Goal: Information Seeking & Learning: Learn about a topic

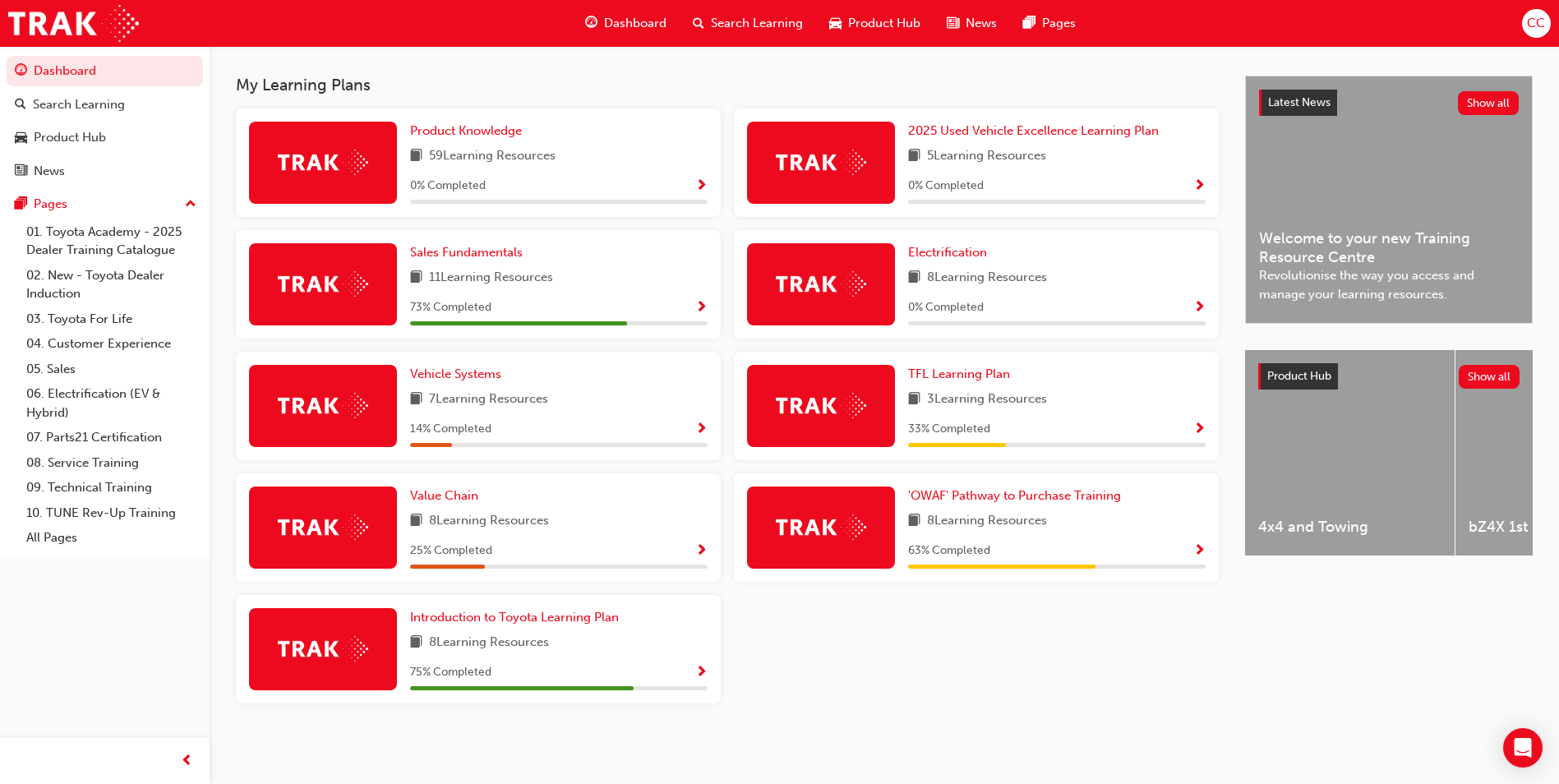
scroll to position [349, 0]
click at [998, 491] on span "'OWAF' Pathway to Purchase Training" at bounding box center [1014, 495] width 213 height 15
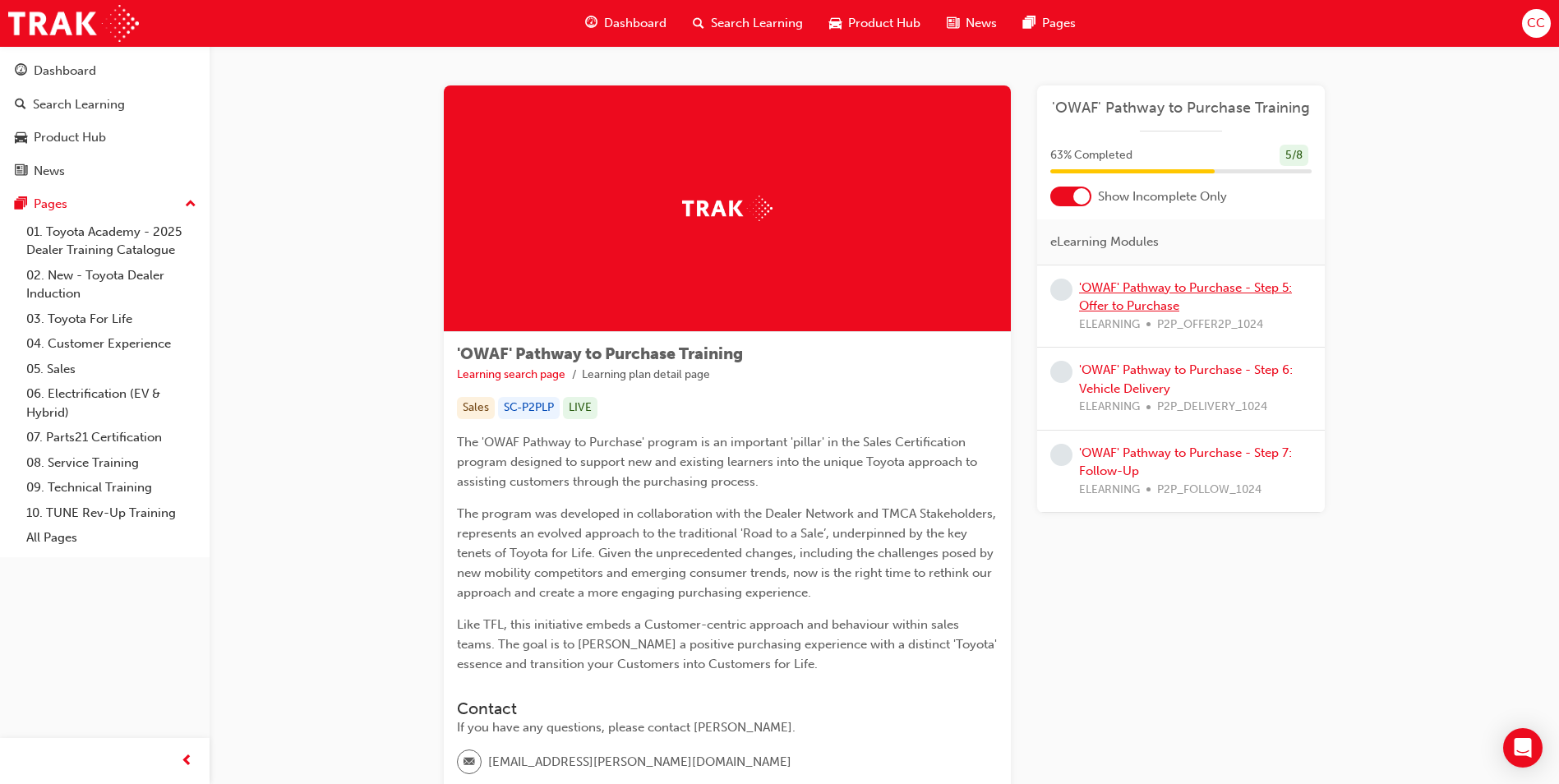
click at [1138, 300] on link "'OWAF' Pathway to Purchase - Step 5: Offer to Purchase" at bounding box center [1186, 297] width 213 height 34
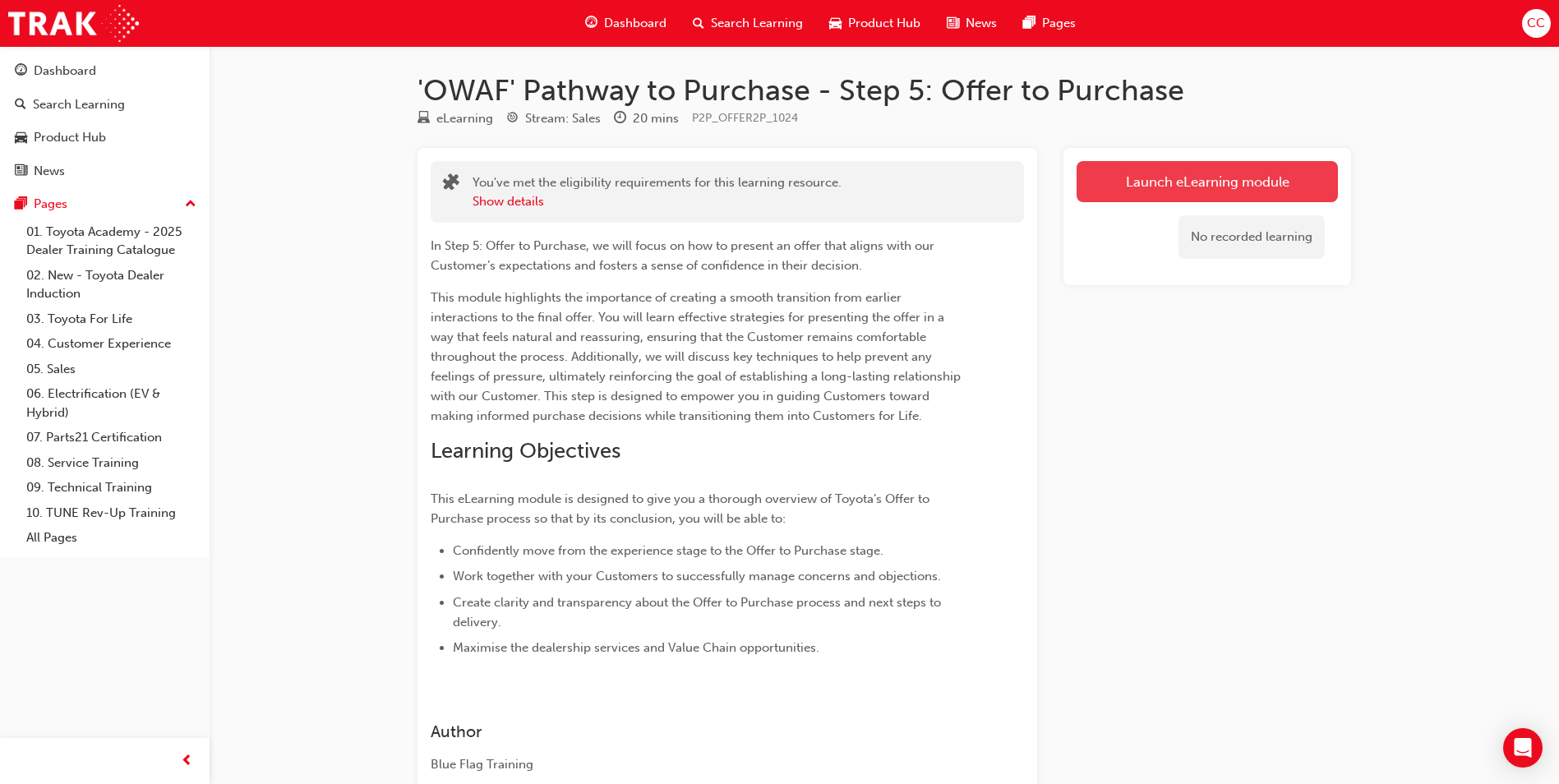
click at [1193, 180] on link "Launch eLearning module" at bounding box center [1207, 181] width 261 height 41
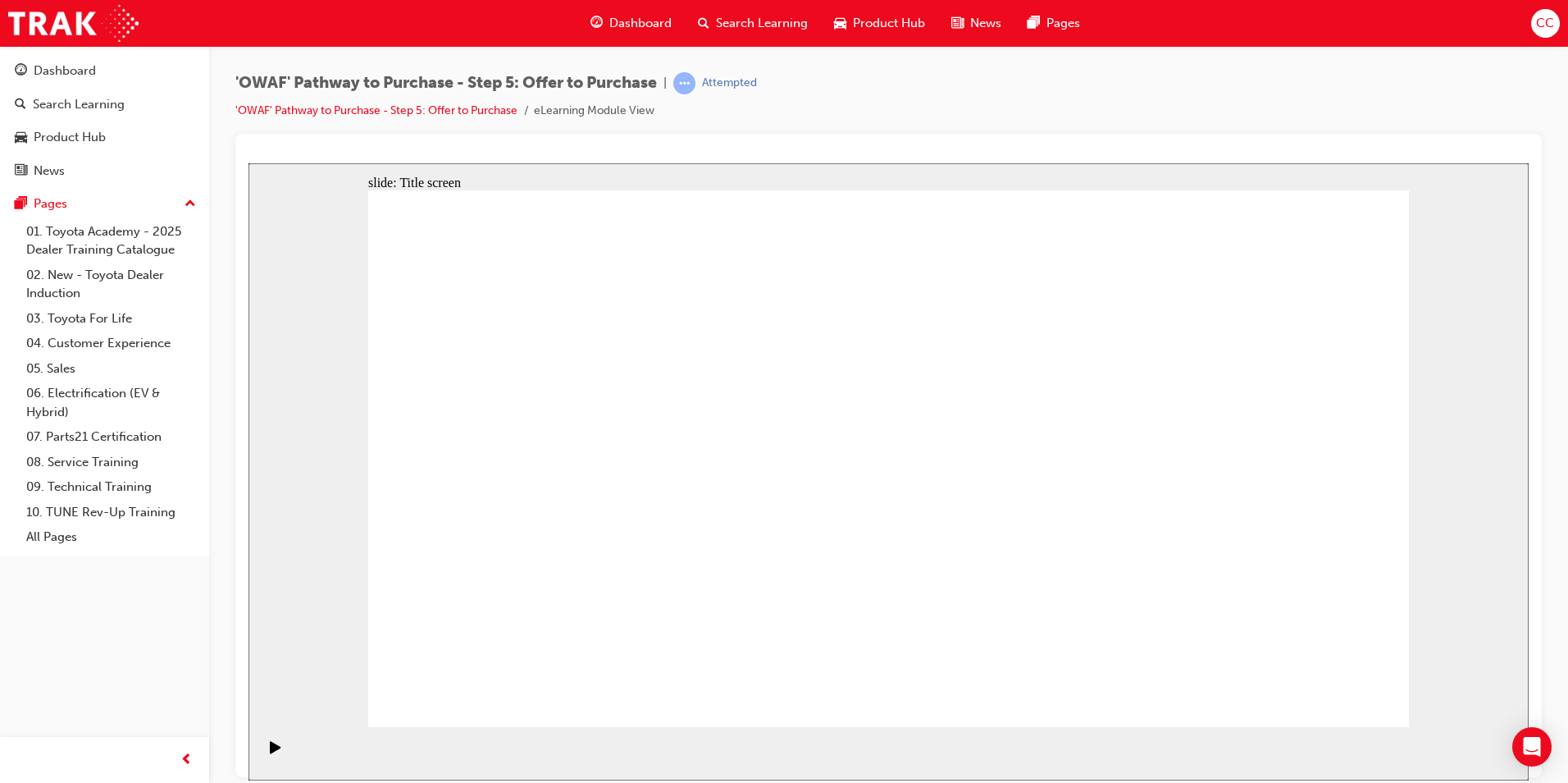
click at [264, 756] on div "Pause (Ctrl+Alt+P)" at bounding box center [276, 754] width 28 height 28
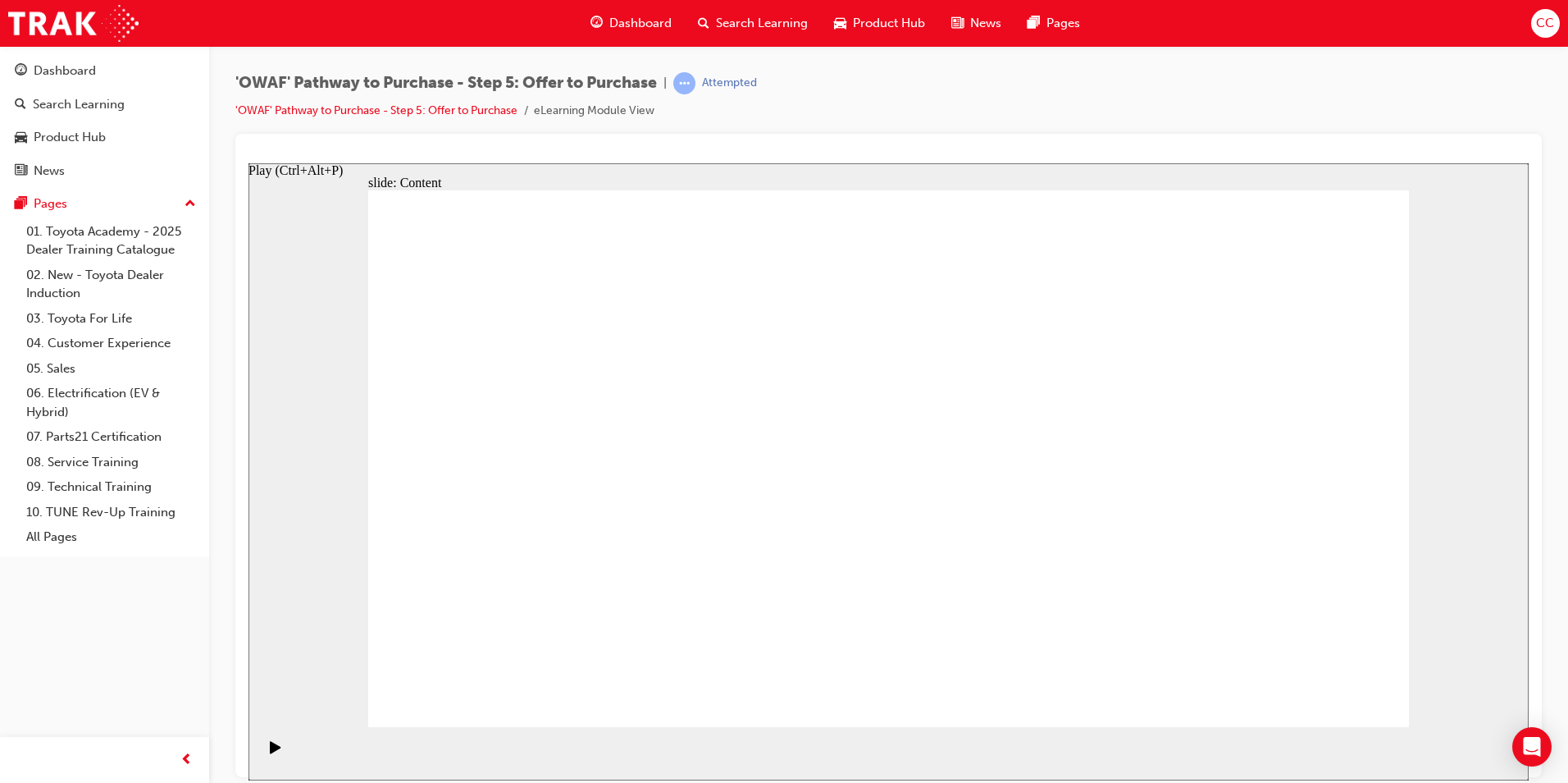
click at [270, 752] on icon "Play (Ctrl+Alt+P)" at bounding box center [275, 746] width 11 height 12
click at [273, 751] on icon "Pause (Ctrl+Alt+P)" at bounding box center [276, 746] width 7 height 12
drag, startPoint x: 273, startPoint y: 752, endPoint x: 281, endPoint y: 751, distance: 8.1
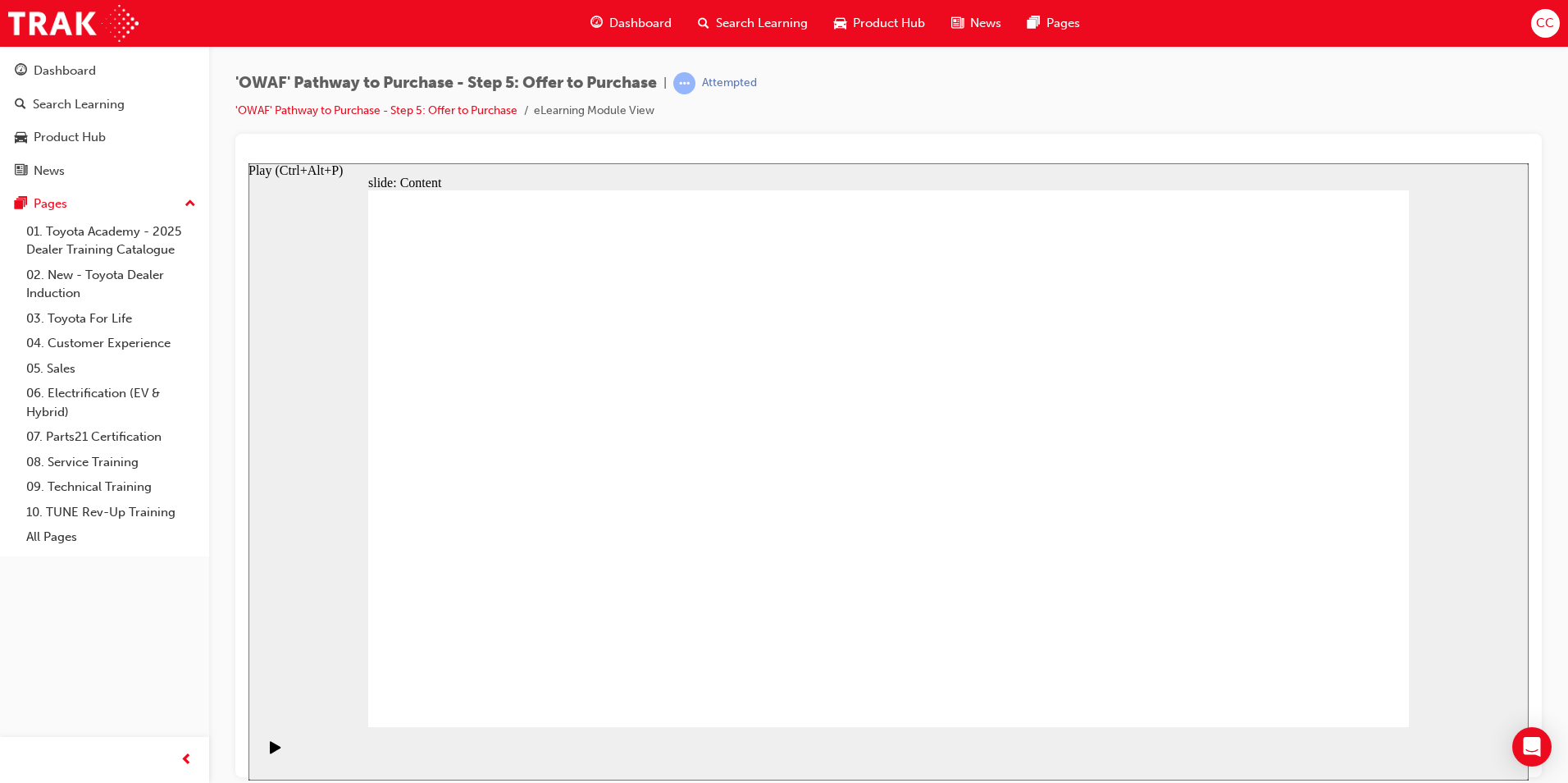
click at [273, 752] on icon "Play (Ctrl+Alt+P)" at bounding box center [275, 746] width 11 height 12
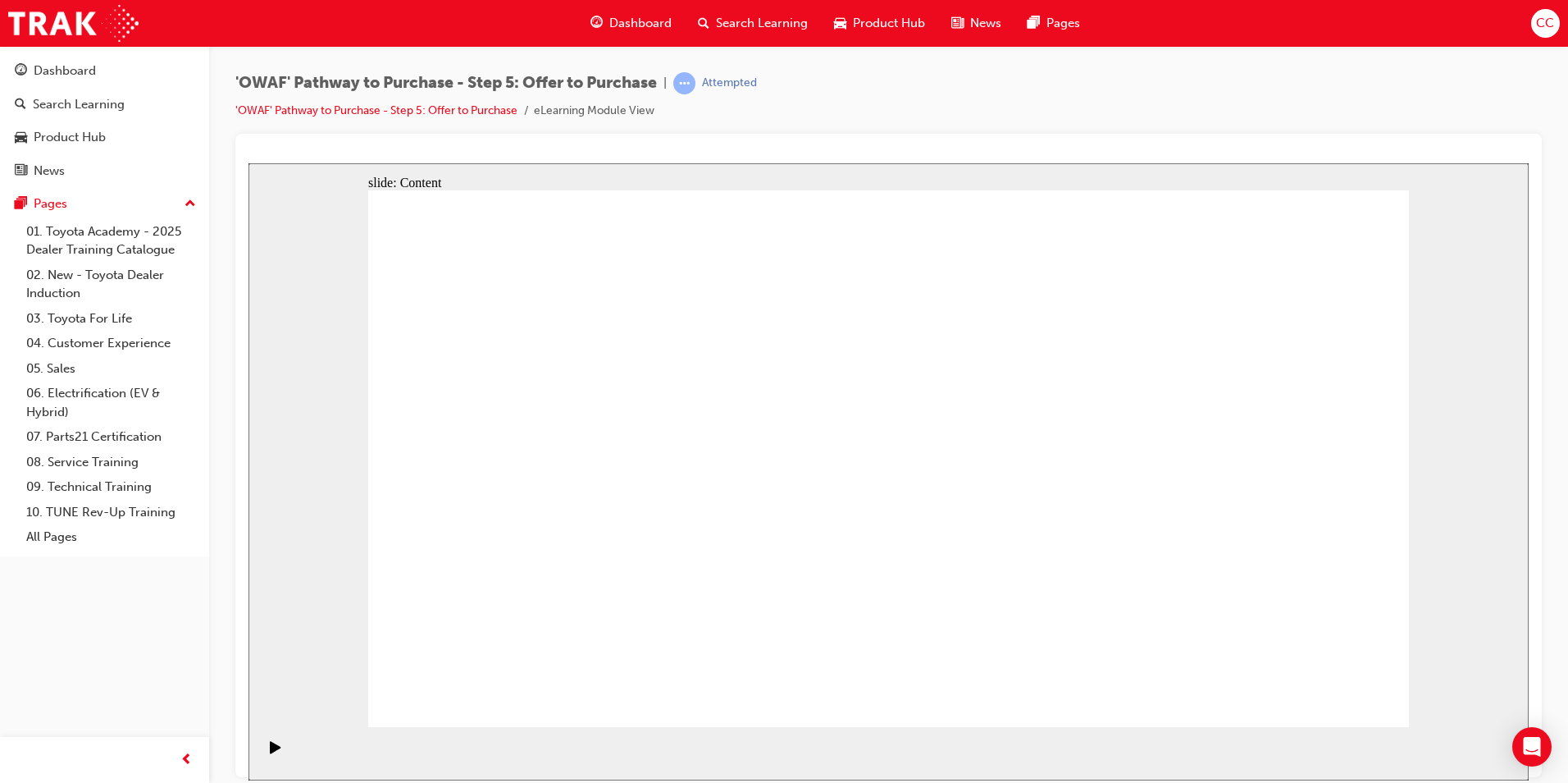
drag, startPoint x: 1309, startPoint y: 674, endPoint x: 1312, endPoint y: 684, distance: 10.4
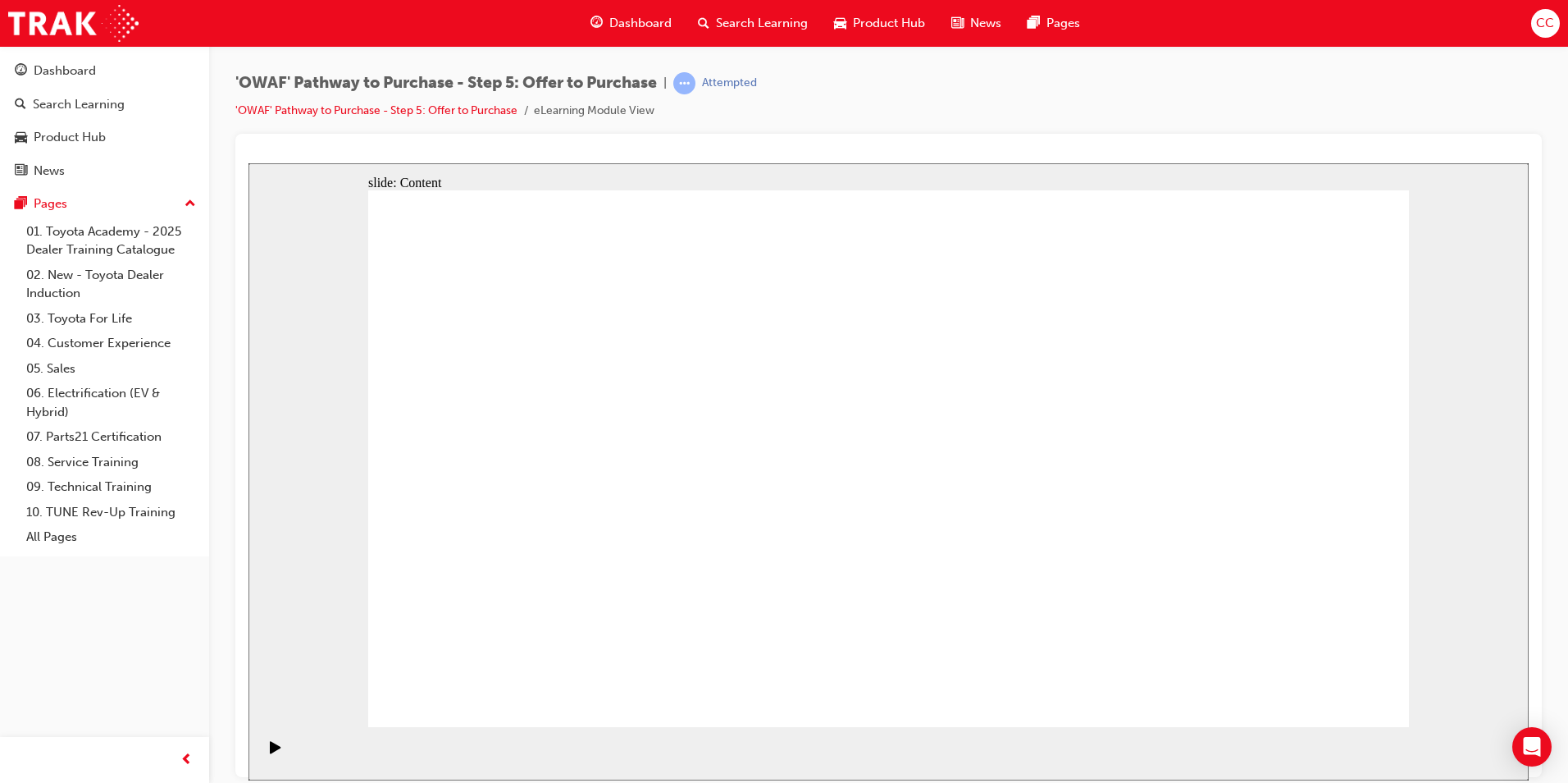
drag, startPoint x: 944, startPoint y: 448, endPoint x: 982, endPoint y: 430, distance: 42.0
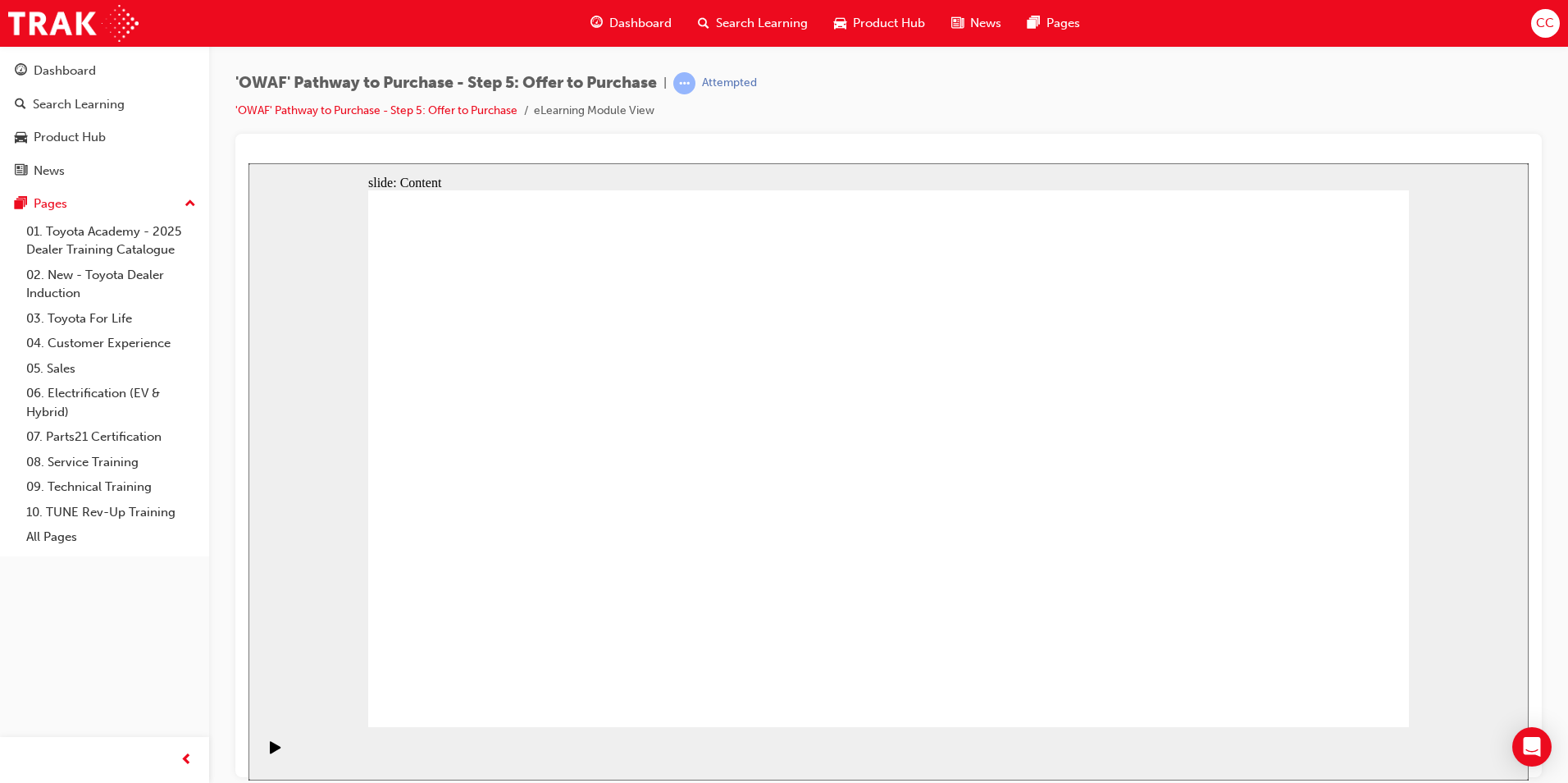
drag, startPoint x: 782, startPoint y: 502, endPoint x: 787, endPoint y: 509, distance: 8.6
drag, startPoint x: 769, startPoint y: 562, endPoint x: 780, endPoint y: 574, distance: 16.3
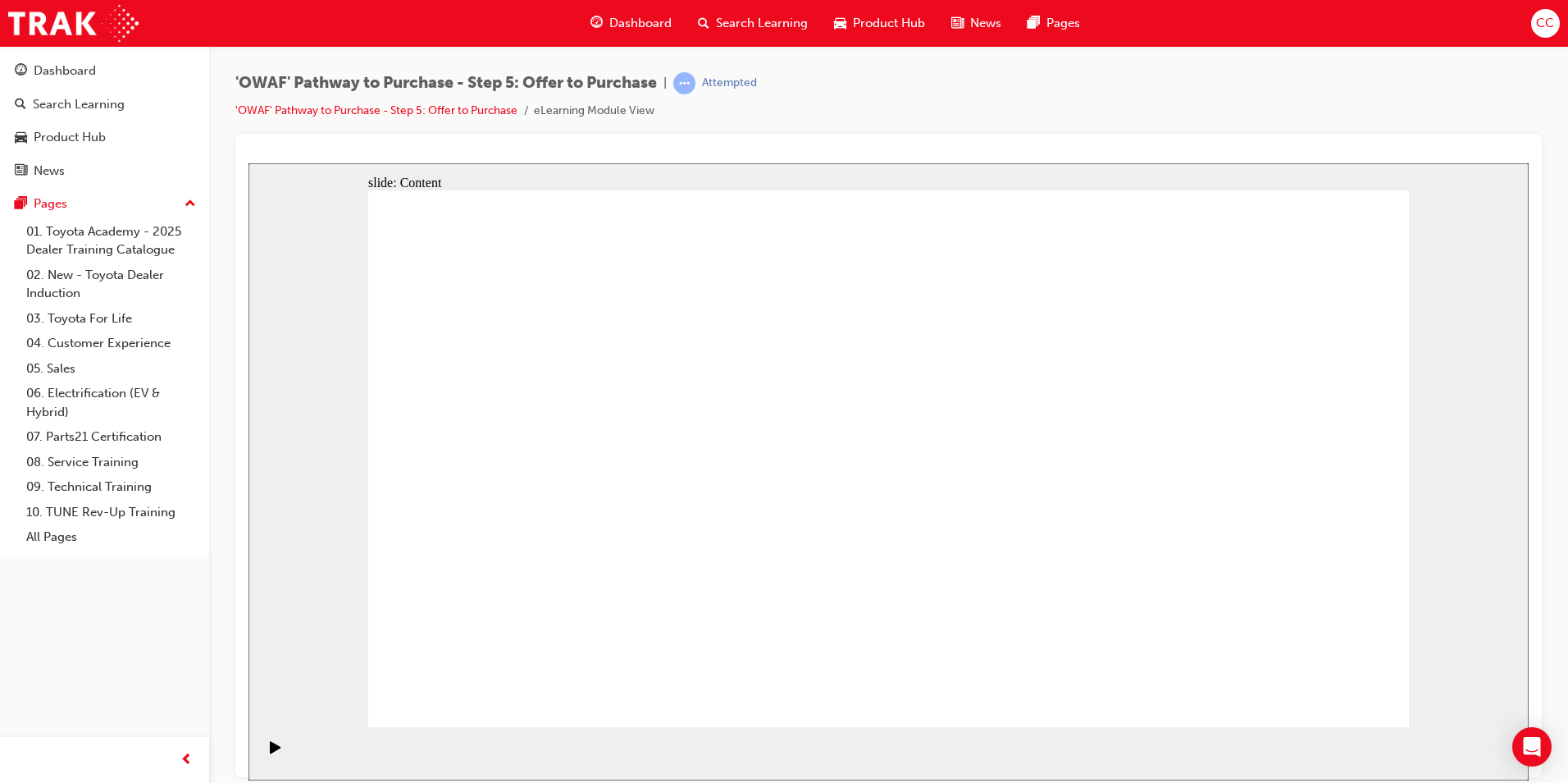
drag, startPoint x: 1302, startPoint y: 674, endPoint x: 1313, endPoint y: 682, distance: 13.6
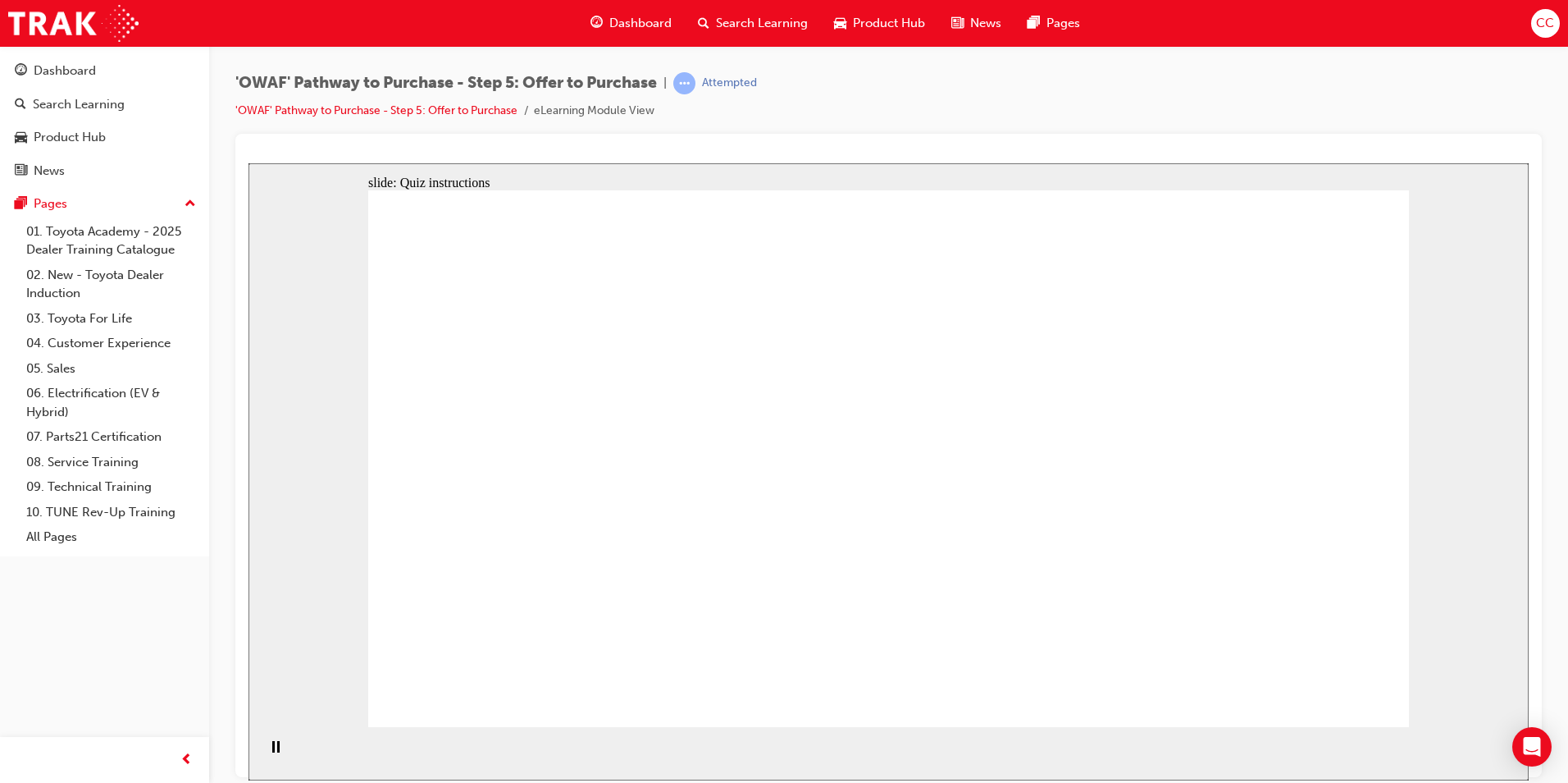
radio input "true"
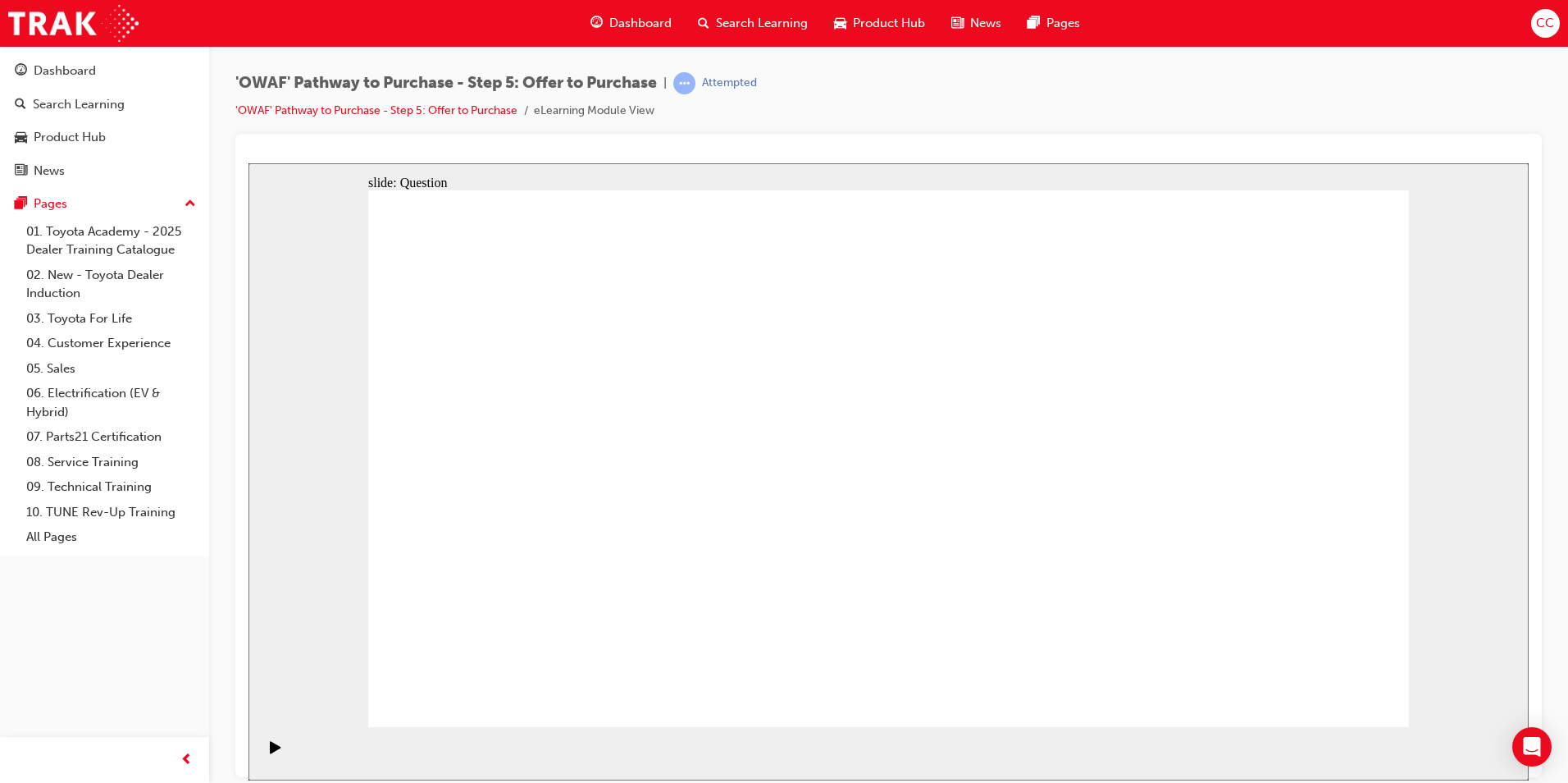
drag, startPoint x: 1292, startPoint y: 443, endPoint x: 602, endPoint y: 562, distance: 700.2
drag, startPoint x: 1104, startPoint y: 455, endPoint x: 789, endPoint y: 569, distance: 335.0
drag, startPoint x: 550, startPoint y: 437, endPoint x: 1048, endPoint y: 569, distance: 515.2
drag, startPoint x: 830, startPoint y: 422, endPoint x: 1232, endPoint y: 574, distance: 429.8
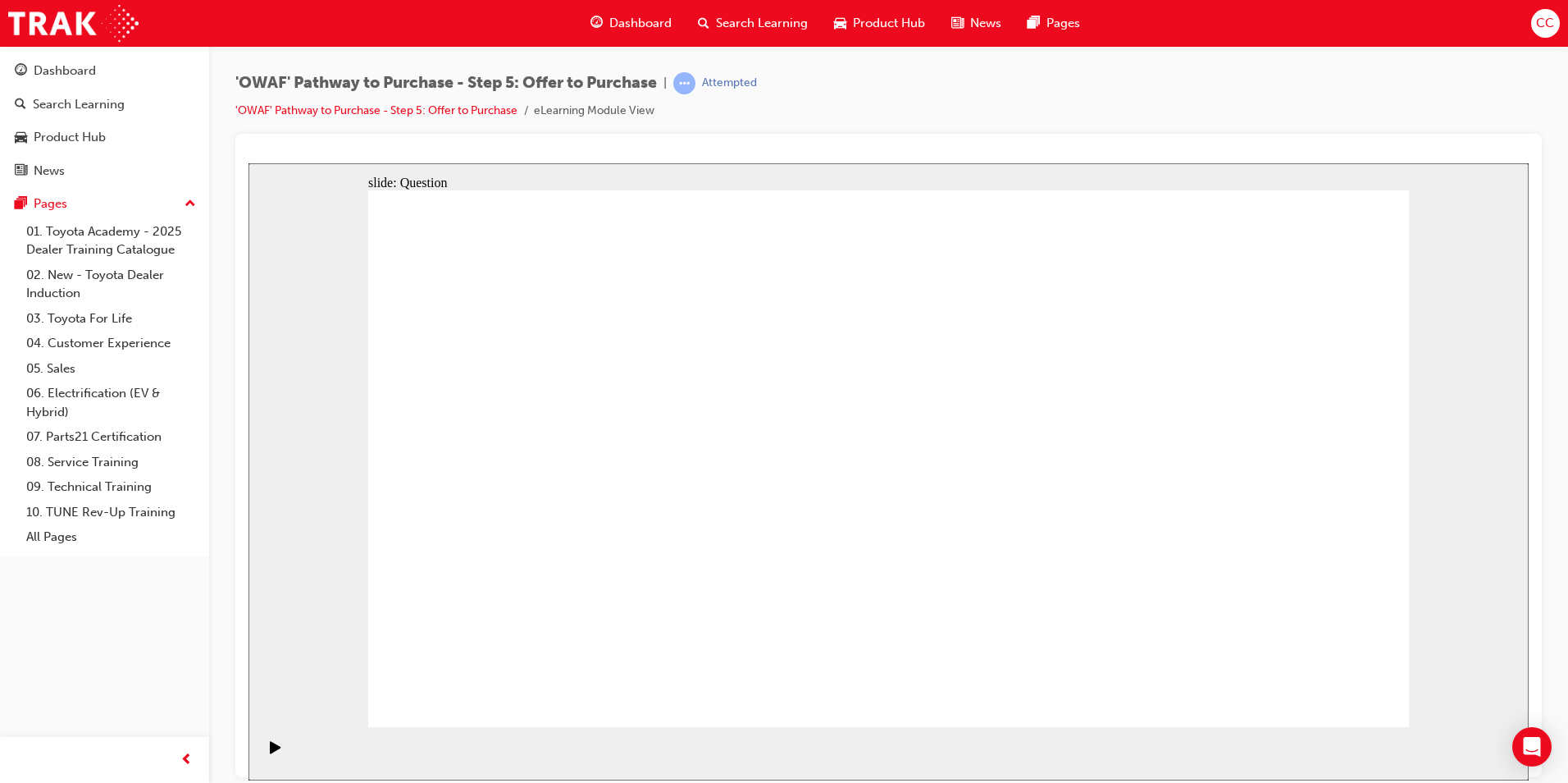
drag, startPoint x: 1099, startPoint y: 413, endPoint x: 880, endPoint y: 452, distance: 222.4
drag, startPoint x: 1224, startPoint y: 417, endPoint x: 826, endPoint y: 398, distance: 398.5
drag, startPoint x: 1079, startPoint y: 514, endPoint x: 529, endPoint y: 418, distance: 558.3
drag, startPoint x: 1202, startPoint y: 505, endPoint x: 476, endPoint y: 476, distance: 726.6
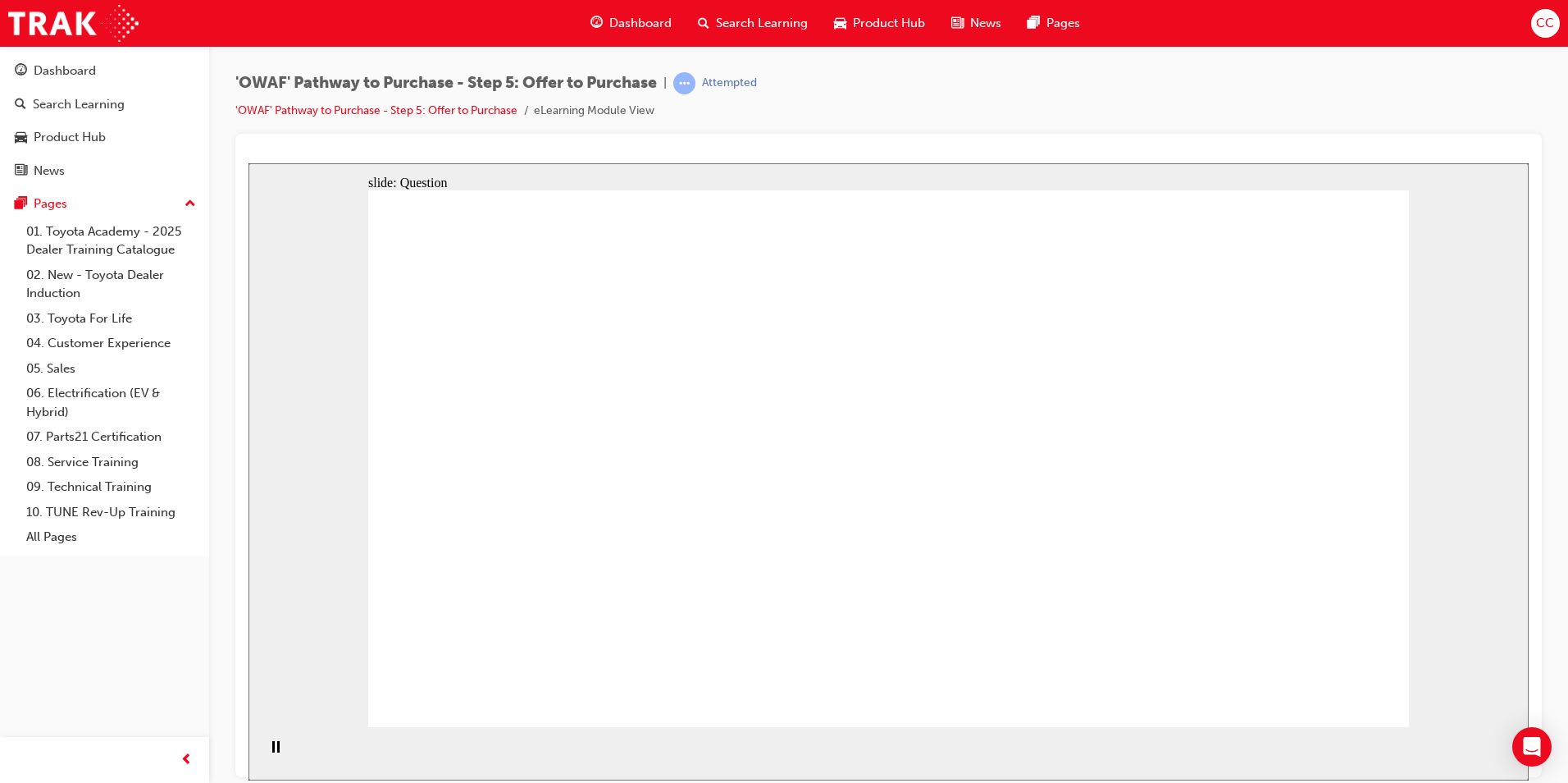
drag, startPoint x: 1062, startPoint y: 581, endPoint x: 841, endPoint y: 524, distance: 228.2
drag, startPoint x: 1220, startPoint y: 574, endPoint x: 489, endPoint y: 524, distance: 732.7
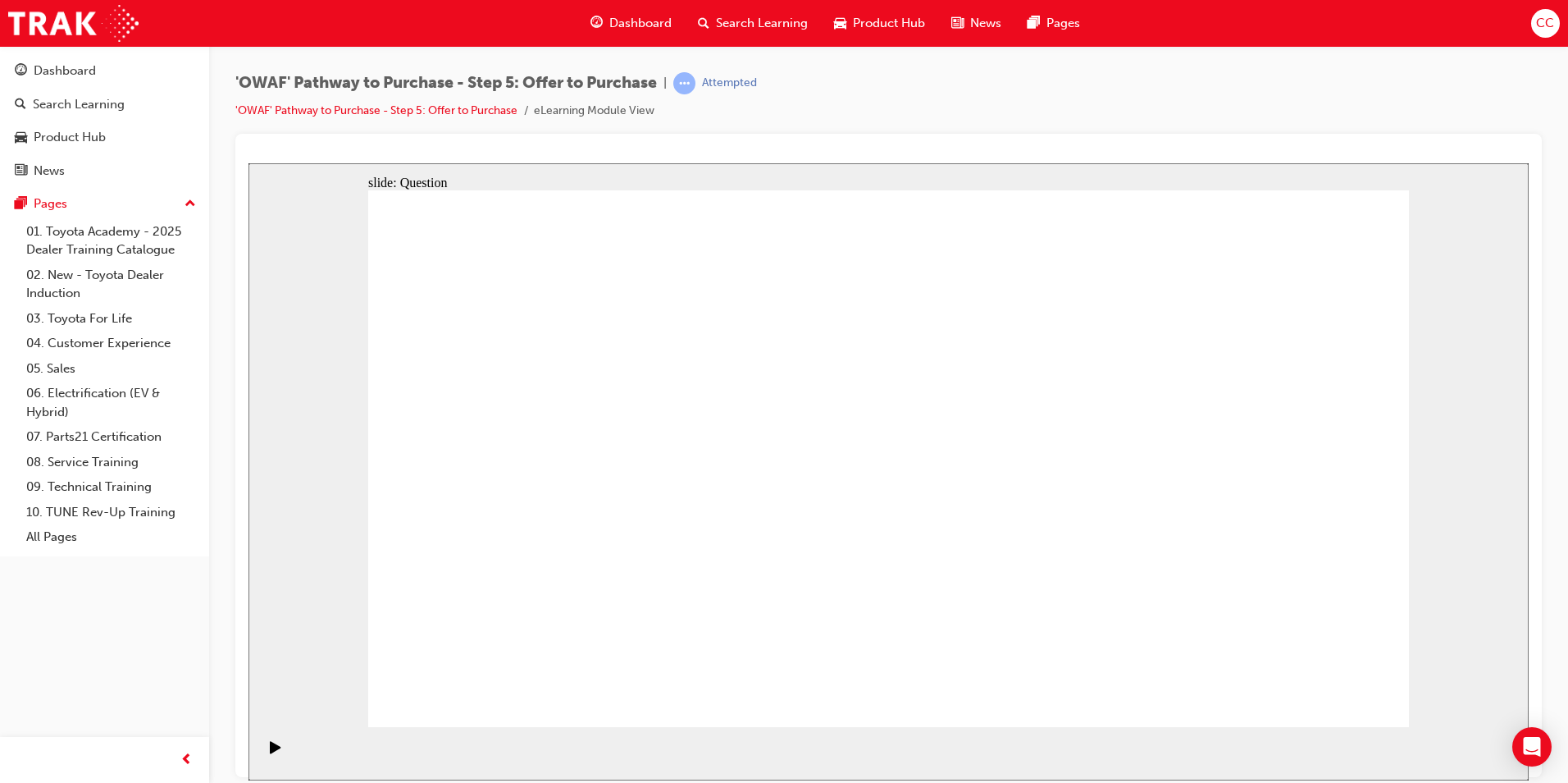
checkbox input "true"
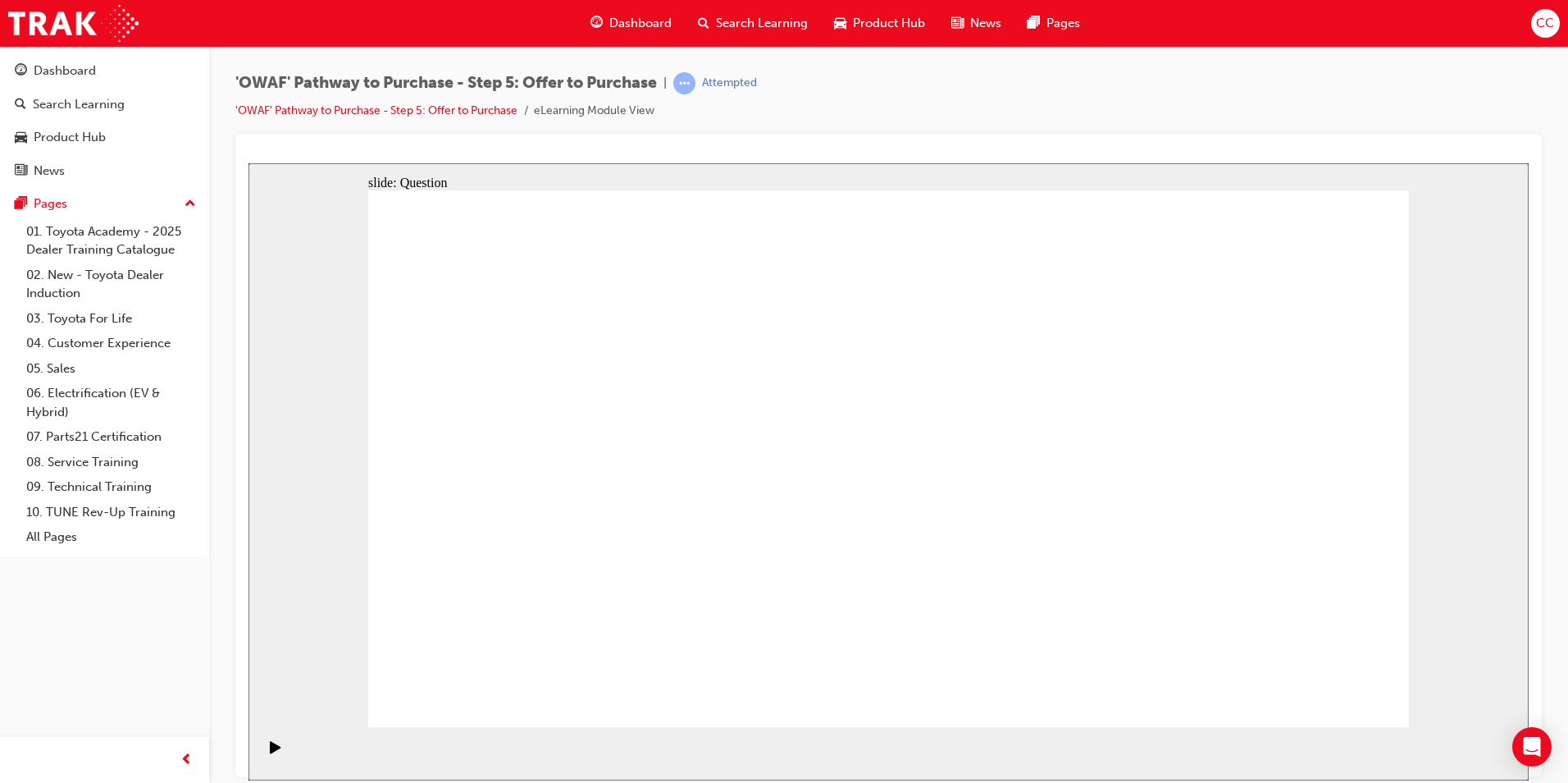
checkbox input "true"
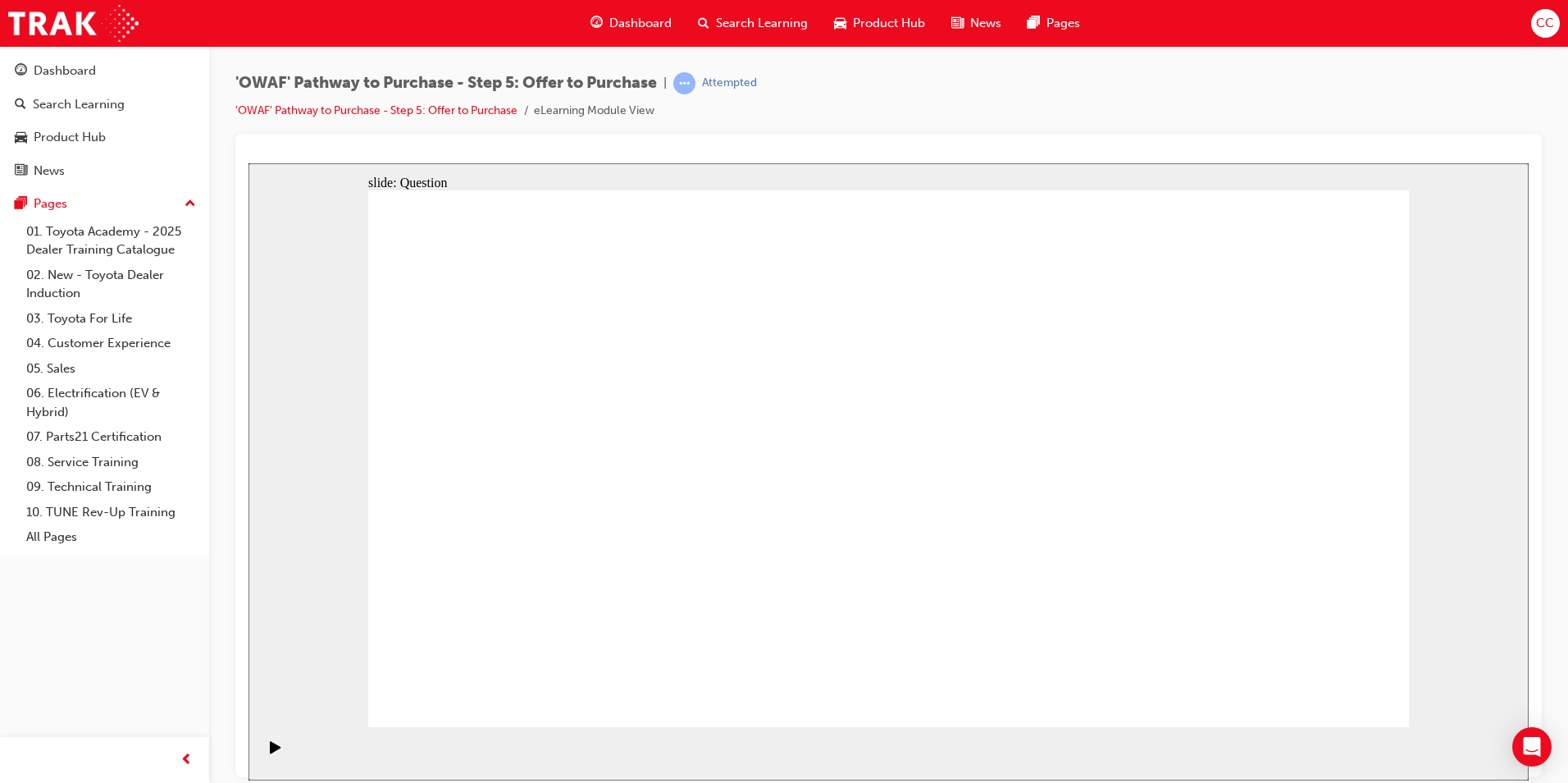
radio input "true"
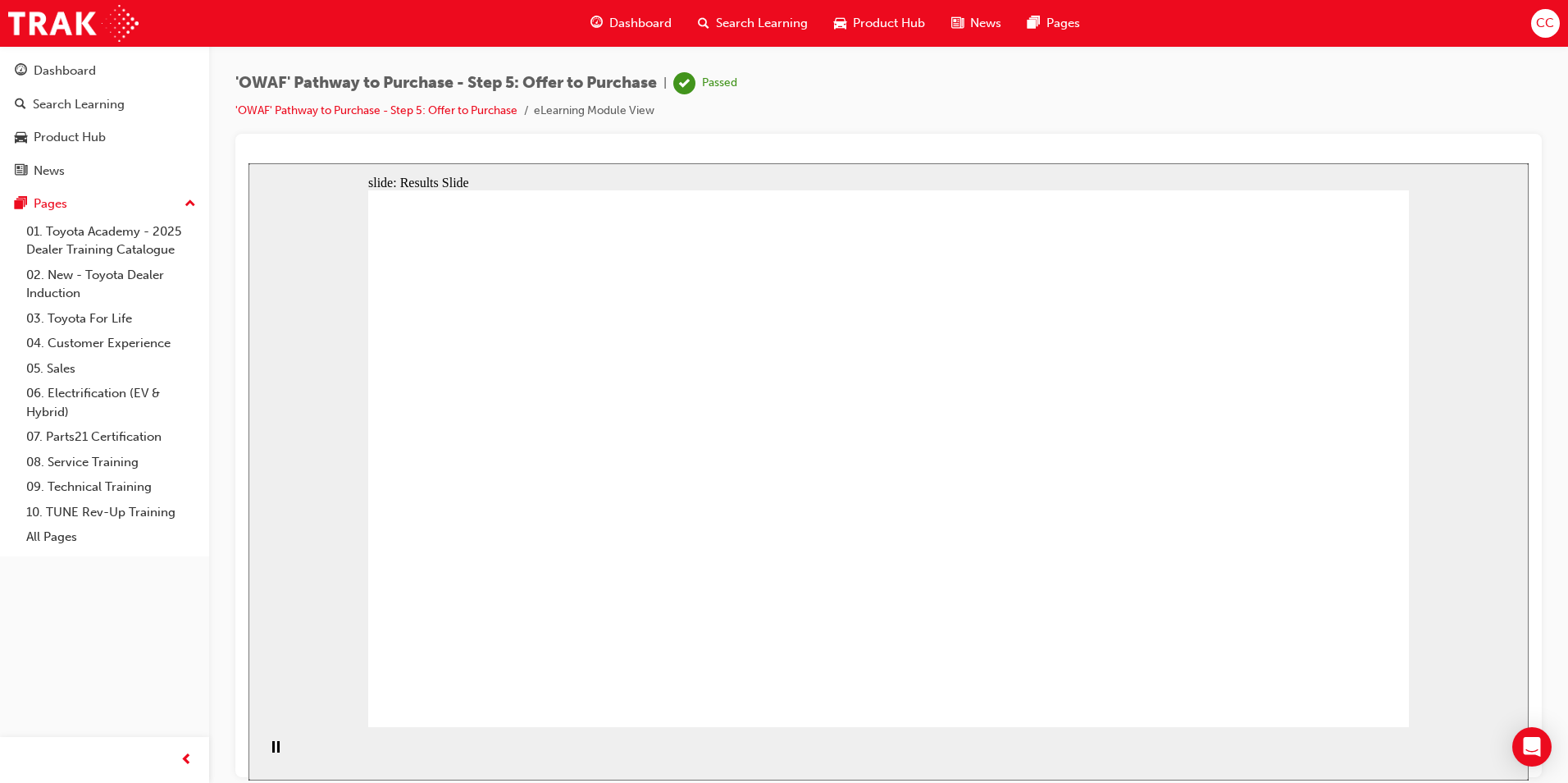
drag, startPoint x: 719, startPoint y: 634, endPoint x: 701, endPoint y: 628, distance: 19.0
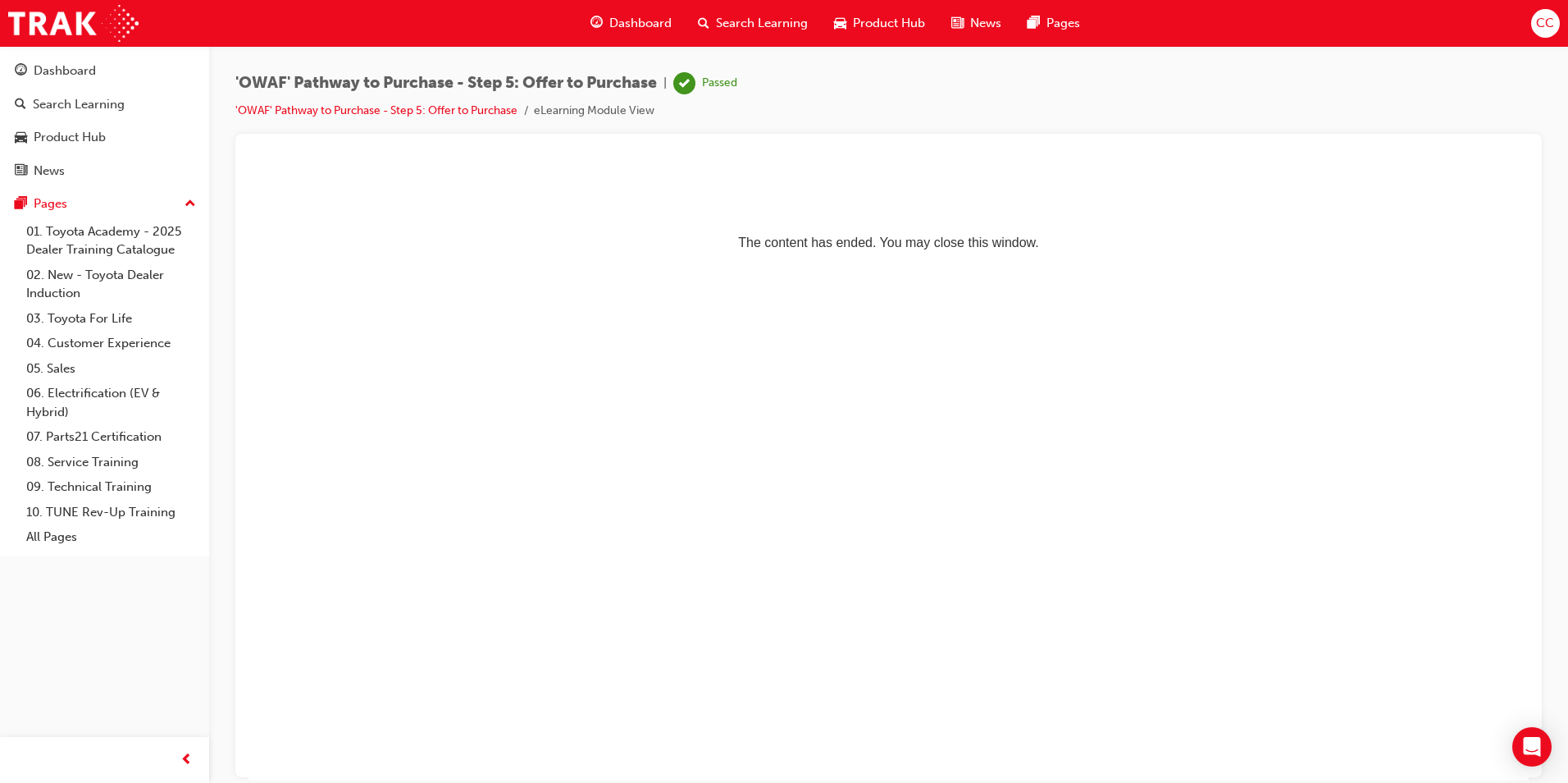
click at [637, 24] on span "Dashboard" at bounding box center [640, 23] width 62 height 19
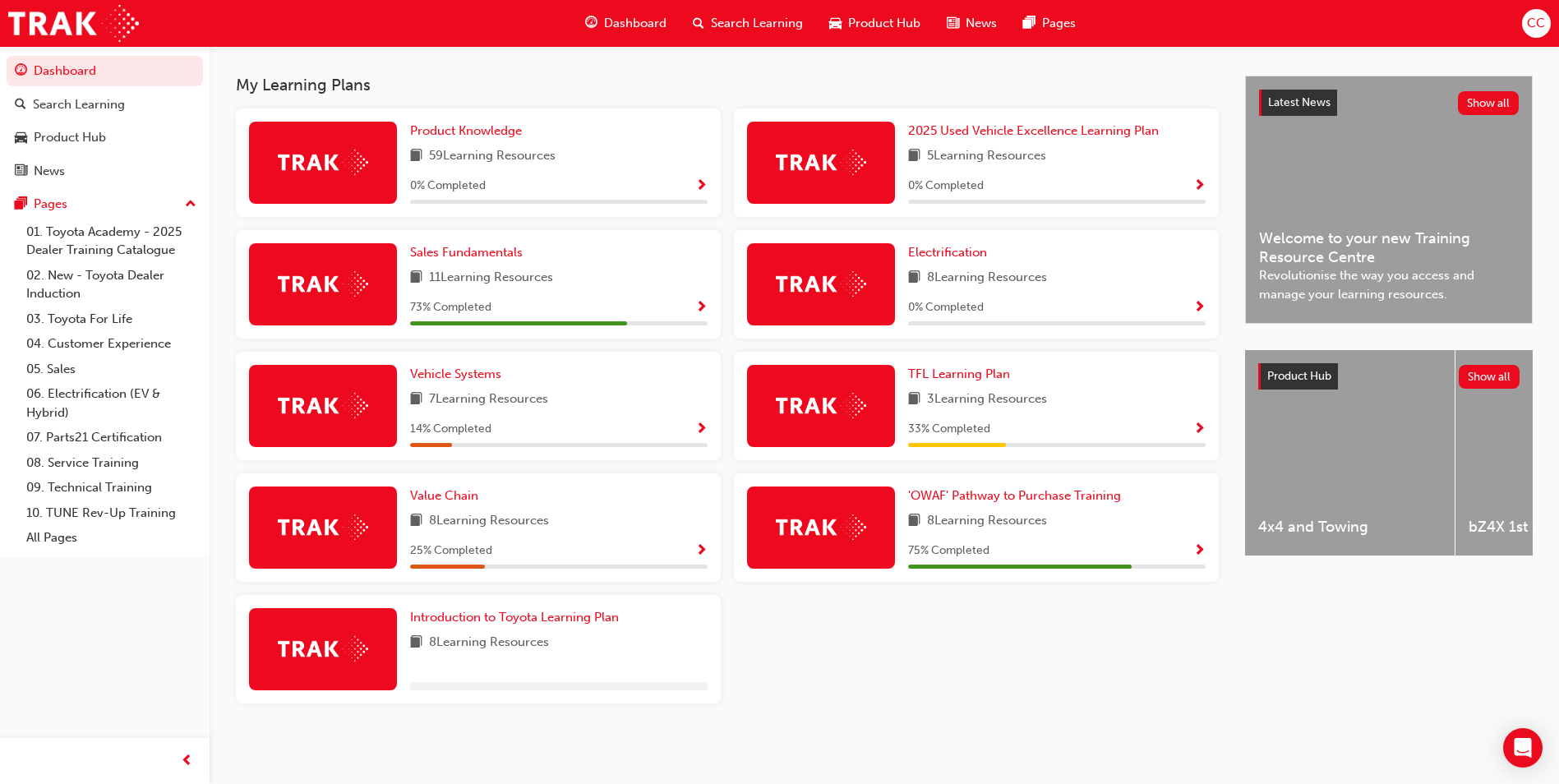
scroll to position [349, 0]
click at [1004, 497] on span "'OWAF' Pathway to Purchase Training" at bounding box center [1014, 495] width 213 height 15
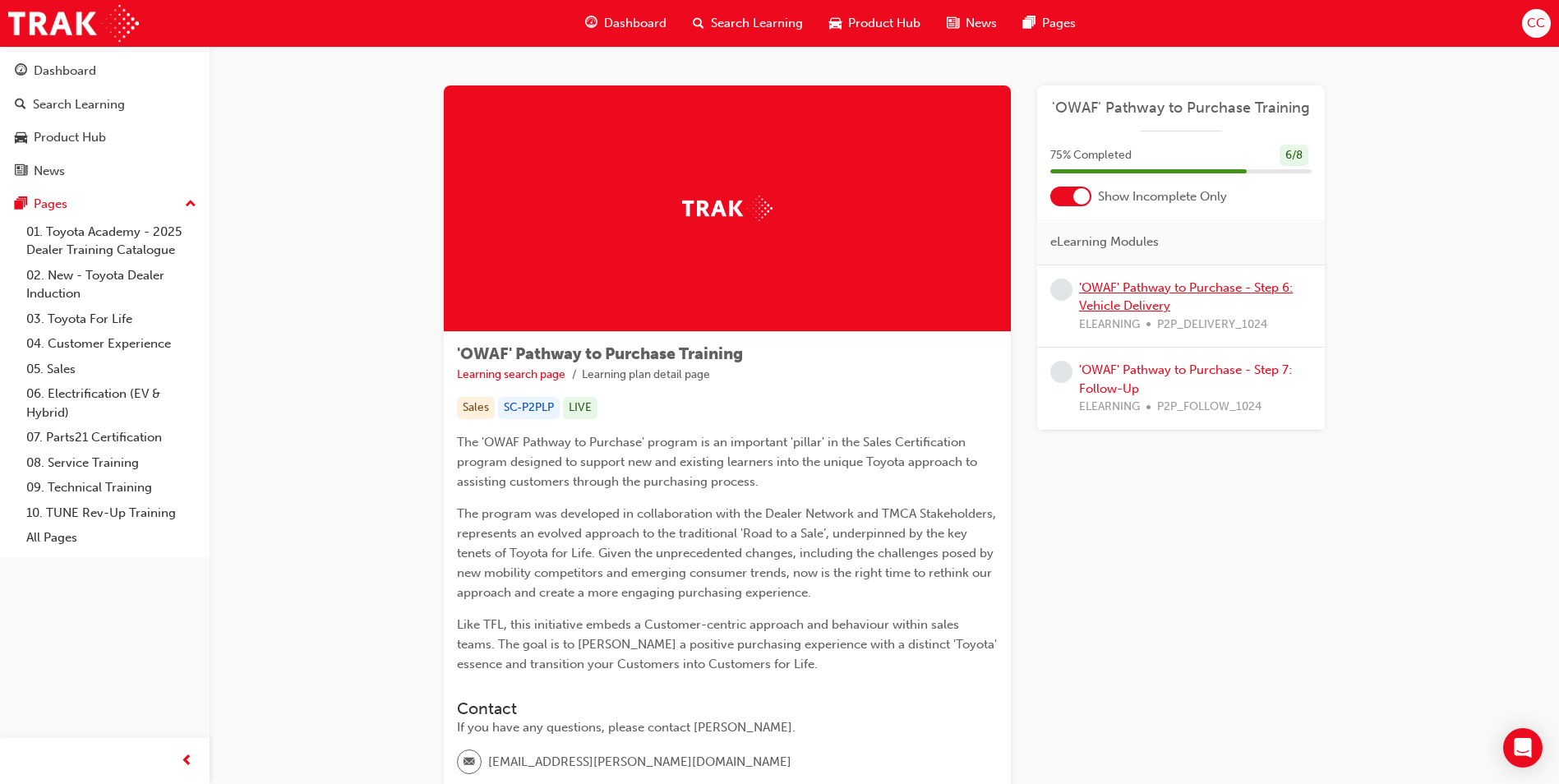
click at [1198, 290] on link "'OWAF' Pathway to Purchase - Step 6: Vehicle Delivery" at bounding box center [1187, 297] width 214 height 34
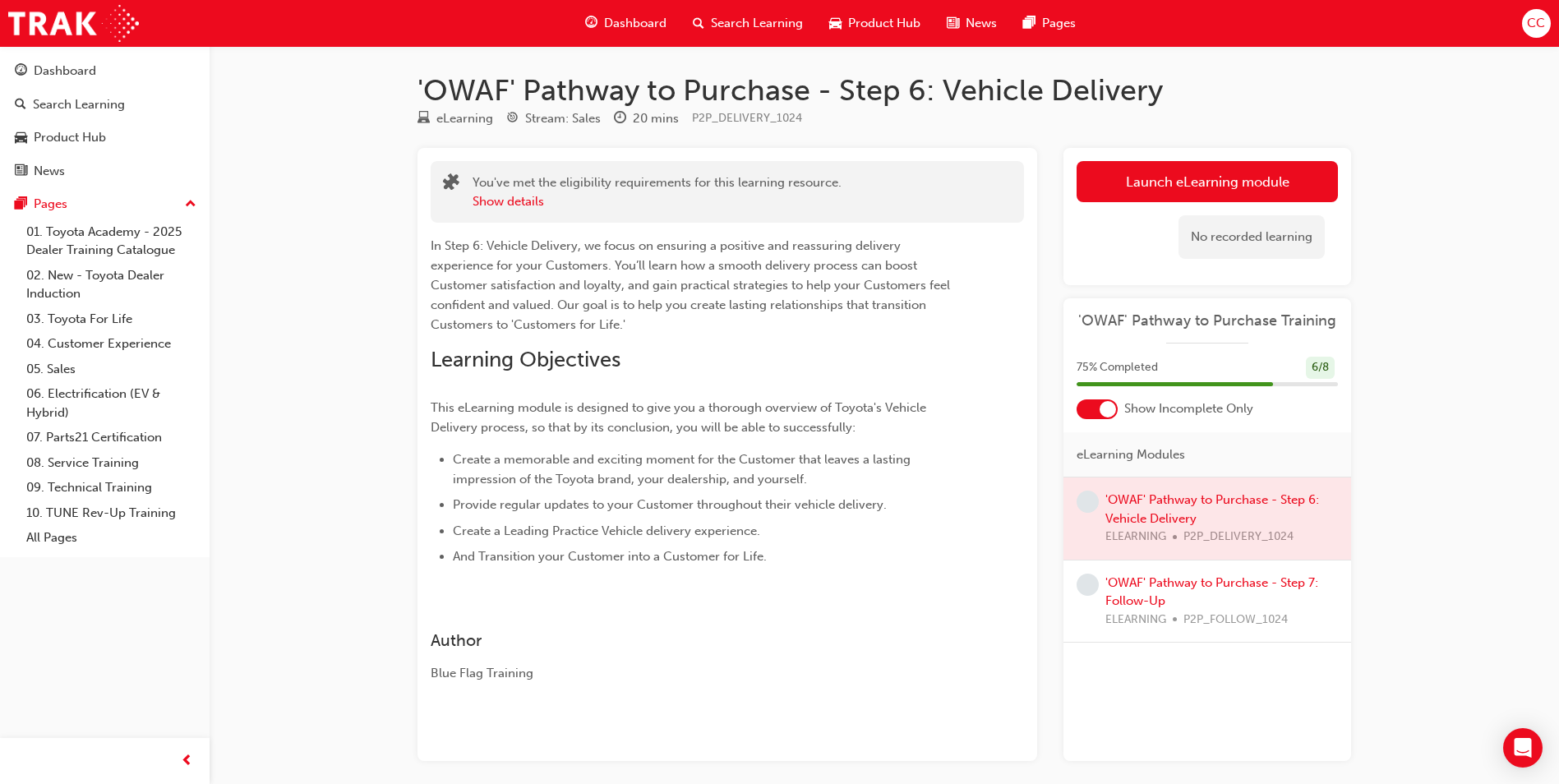
click at [1188, 500] on div at bounding box center [1207, 518] width 287 height 82
click at [1198, 181] on link "Launch eLearning module" at bounding box center [1207, 181] width 261 height 41
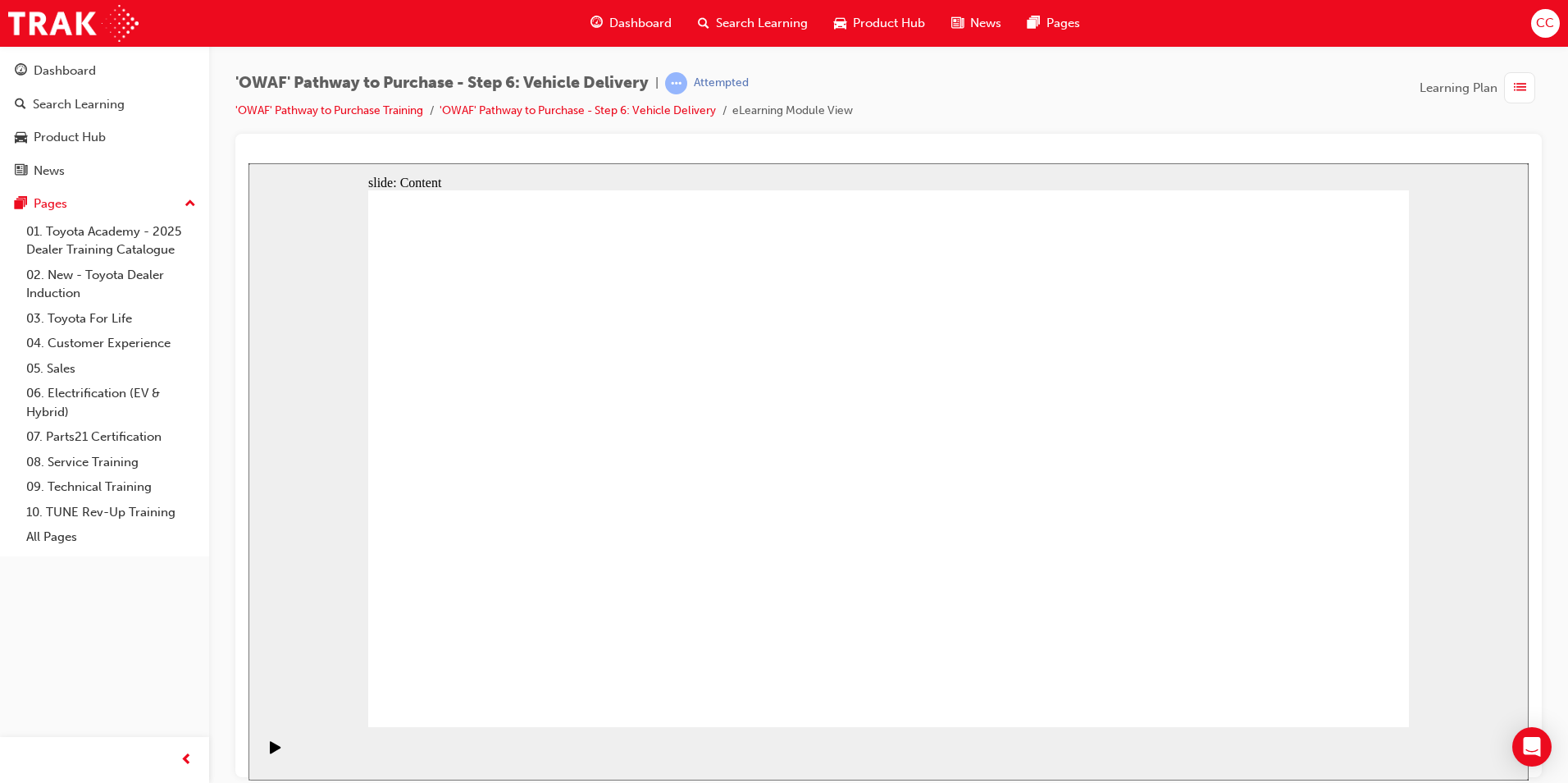
click at [266, 751] on div "Pause (Ctrl+Alt+P)" at bounding box center [276, 754] width 28 height 28
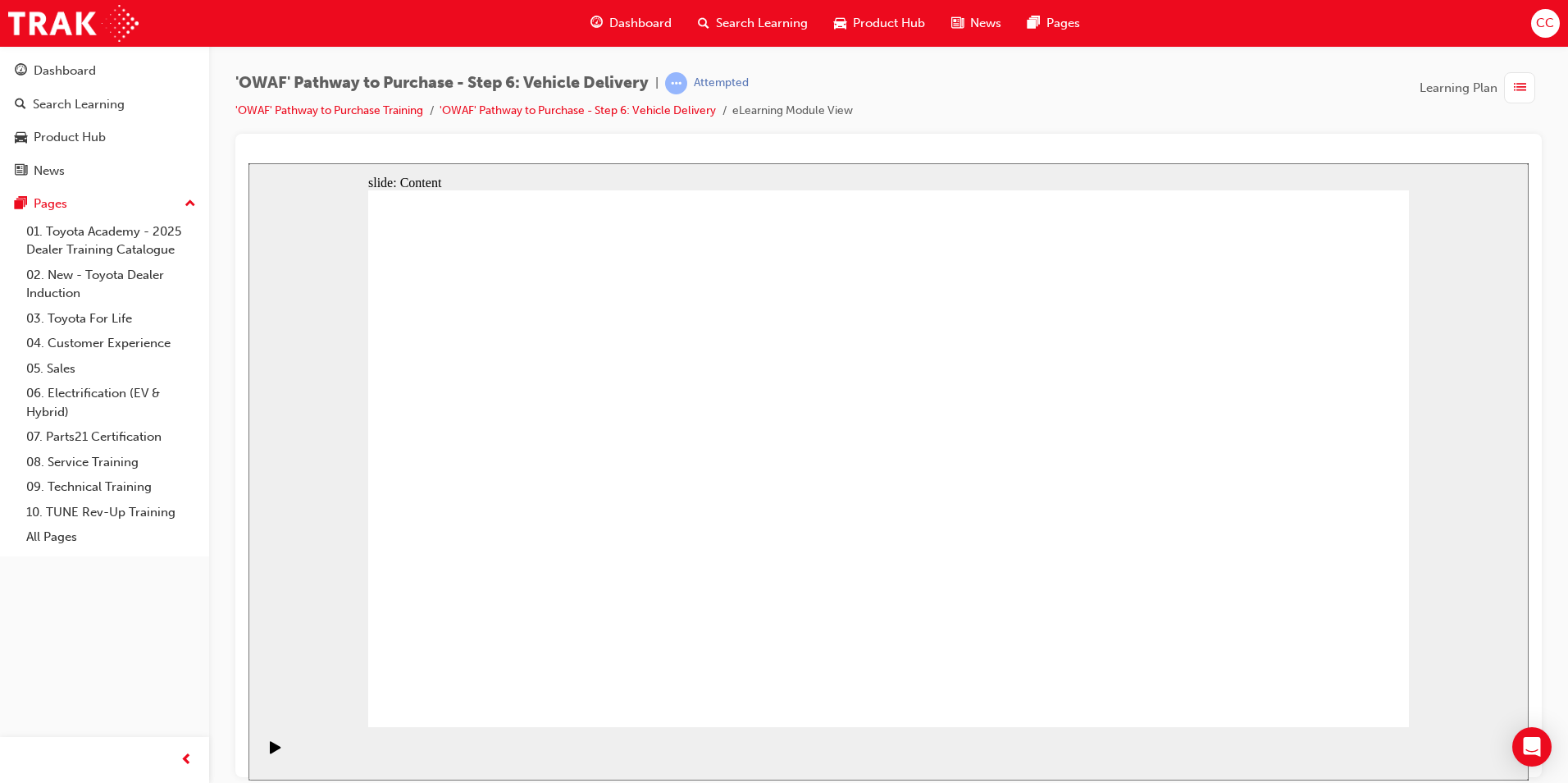
drag, startPoint x: 1344, startPoint y: 208, endPoint x: 1336, endPoint y: 214, distance: 10.0
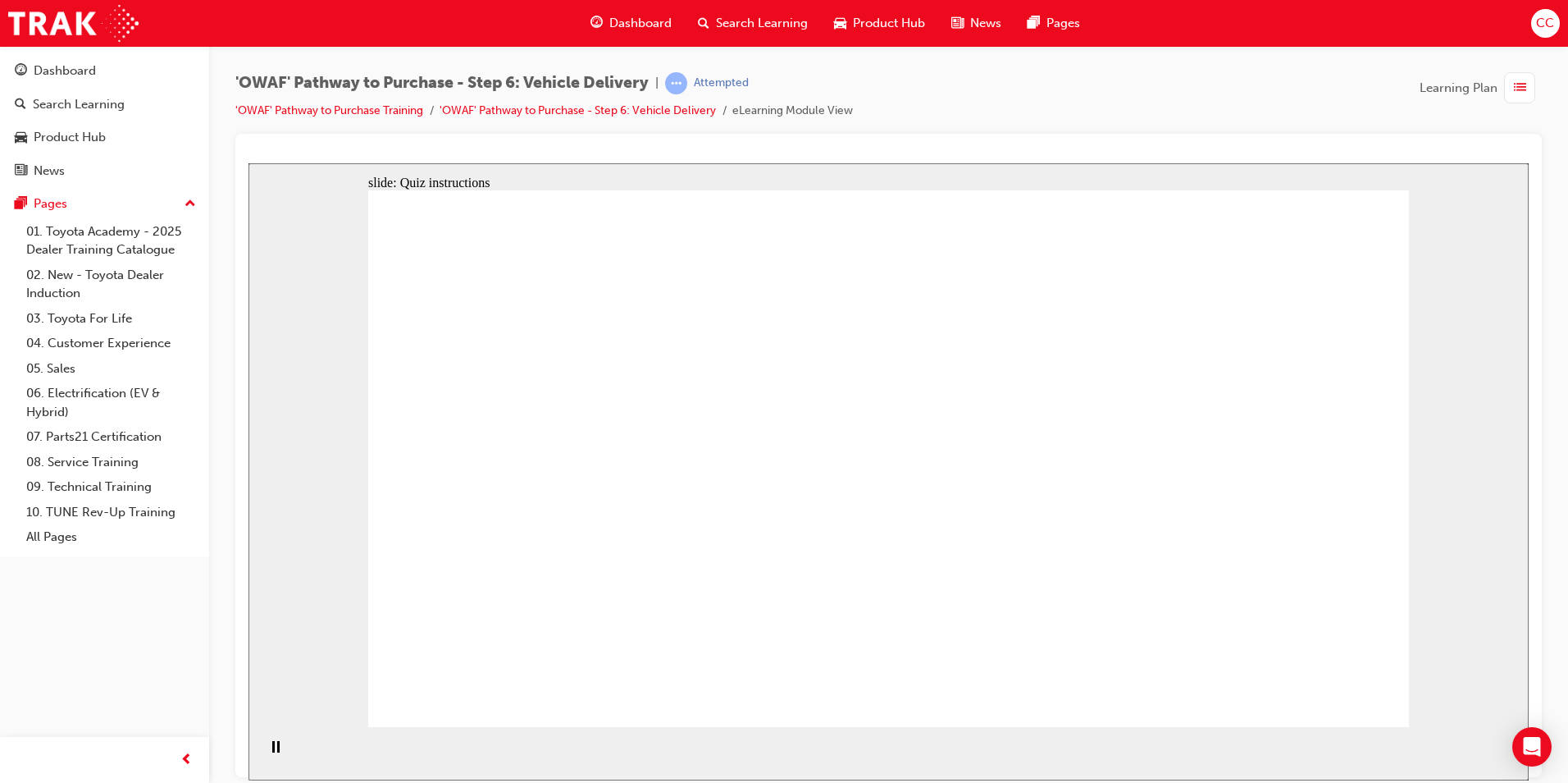
radio input "true"
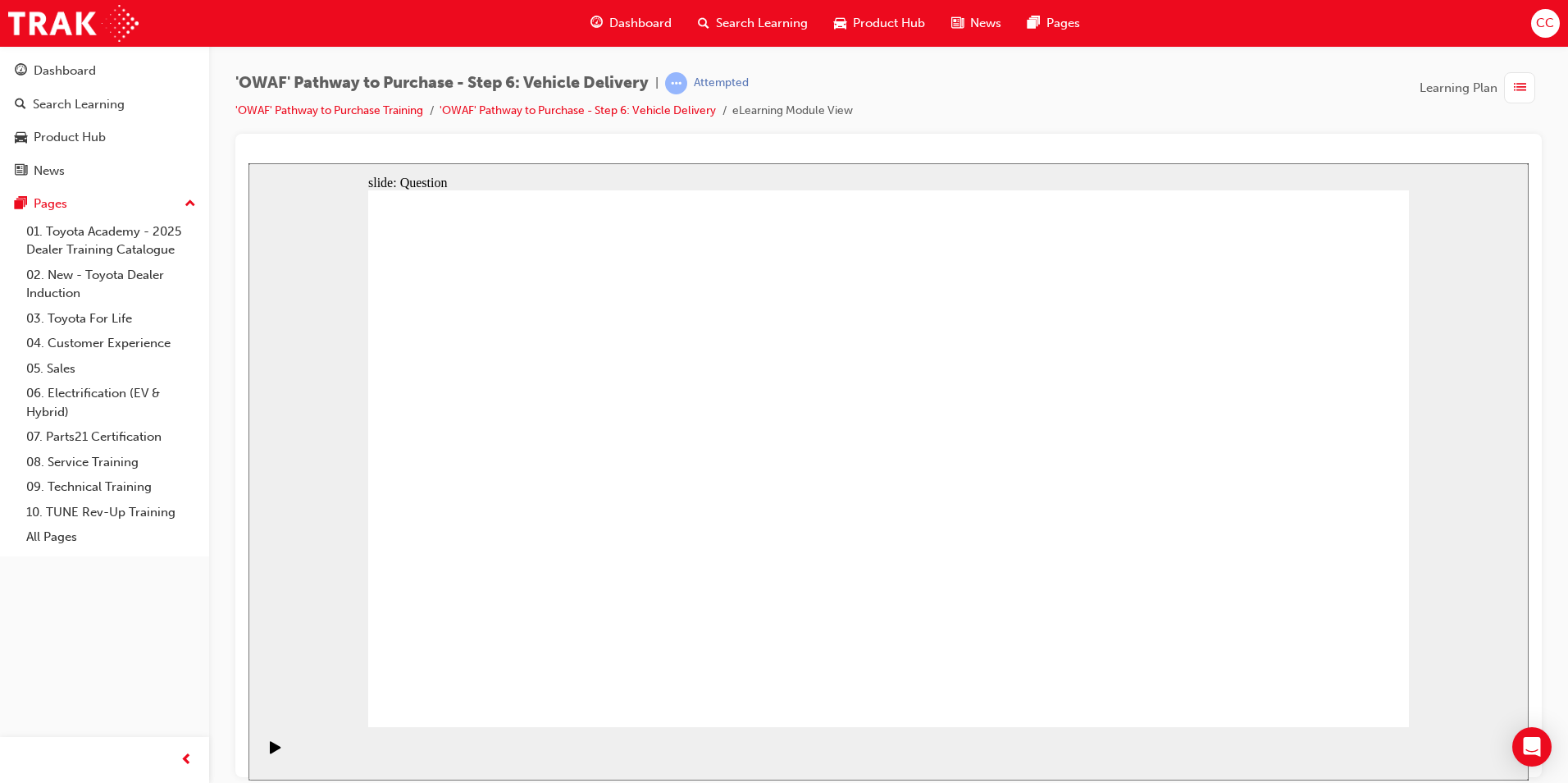
drag, startPoint x: 759, startPoint y: 581, endPoint x: 786, endPoint y: 417, distance: 166.2
drag, startPoint x: 879, startPoint y: 583, endPoint x: 1034, endPoint y: 437, distance: 212.9
drag, startPoint x: 1078, startPoint y: 570, endPoint x: 645, endPoint y: 476, distance: 443.1
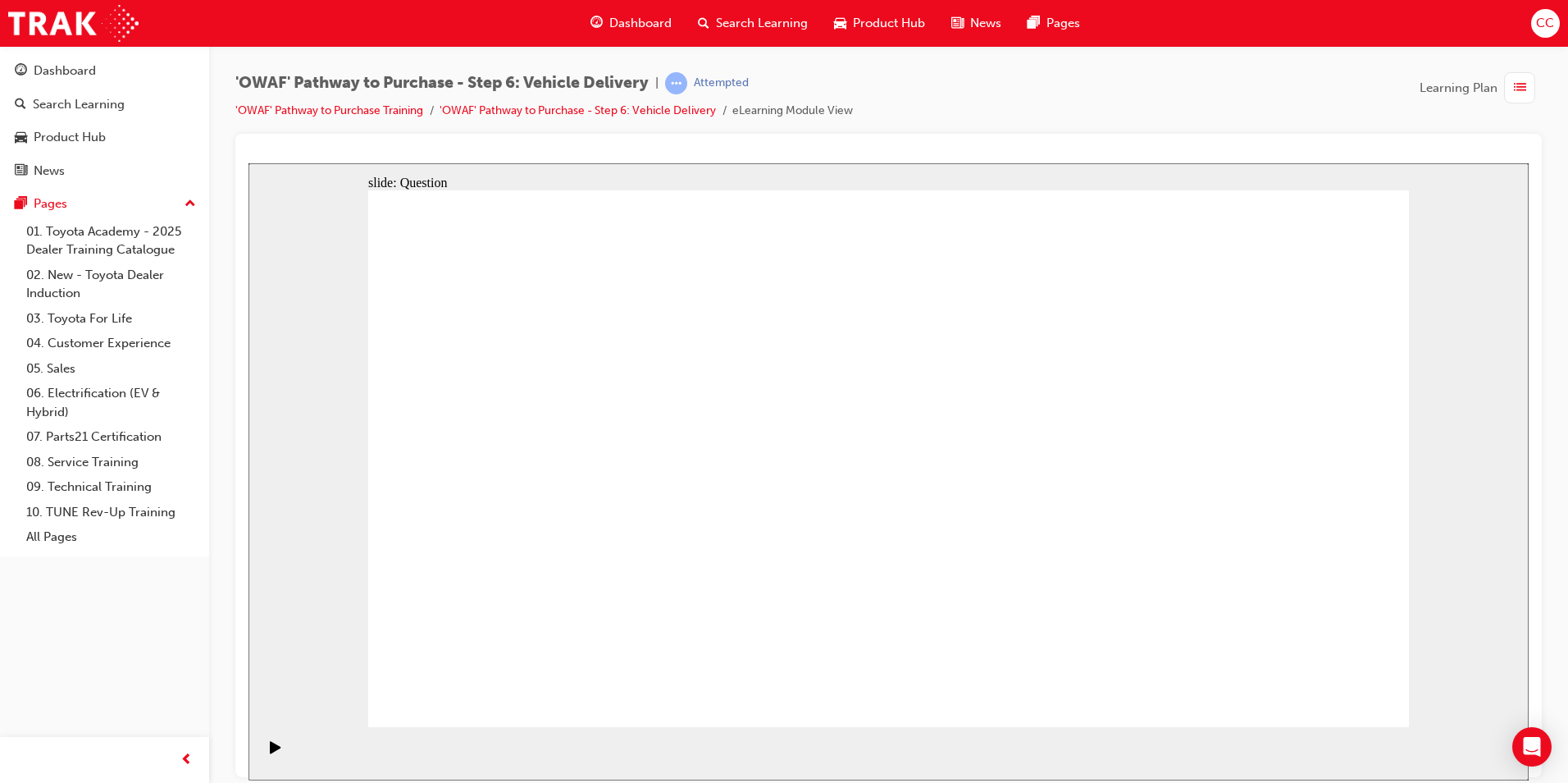
drag, startPoint x: 896, startPoint y: 316, endPoint x: 905, endPoint y: 326, distance: 13.5
checkbox input "true"
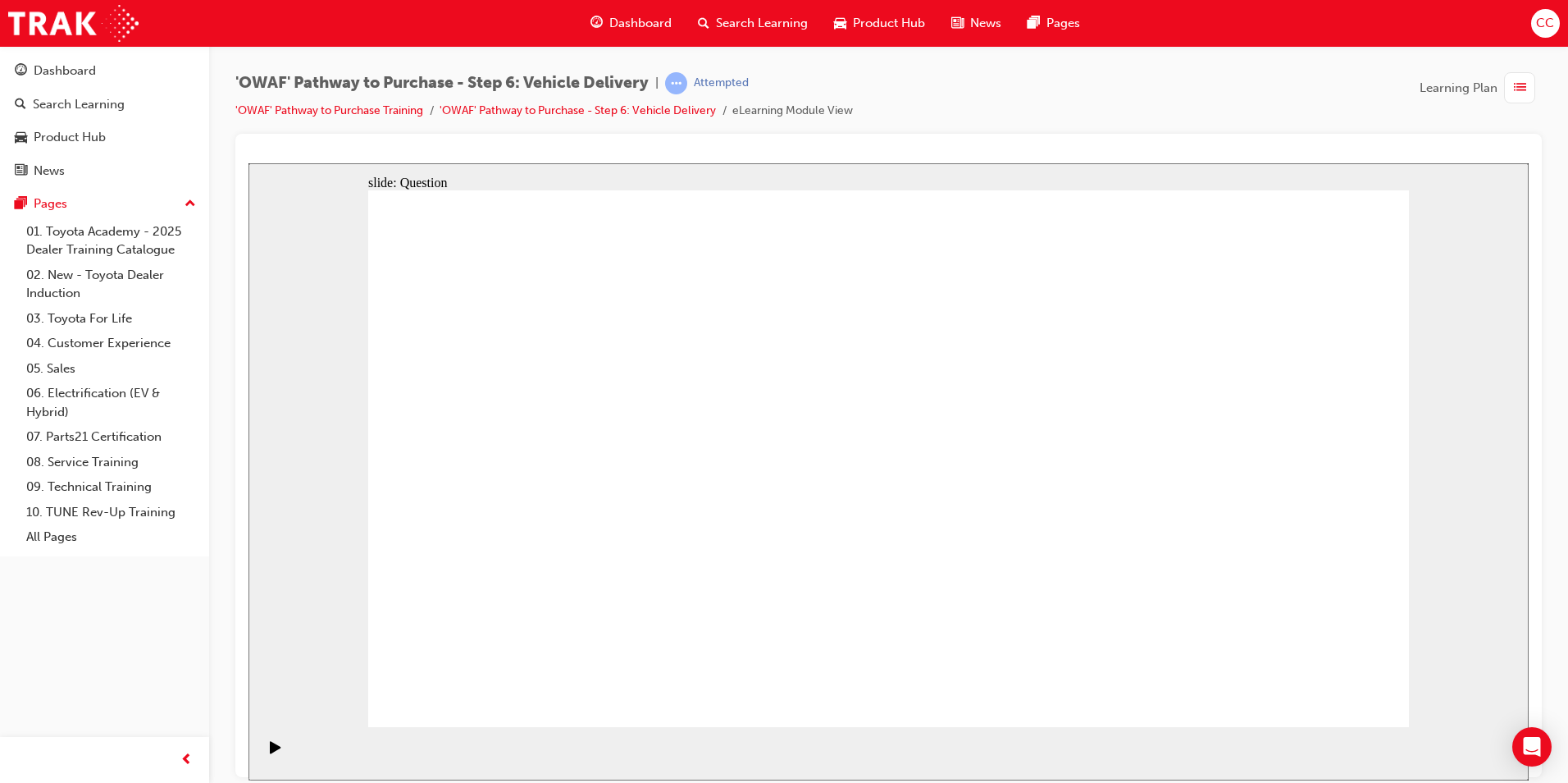
checkbox input "true"
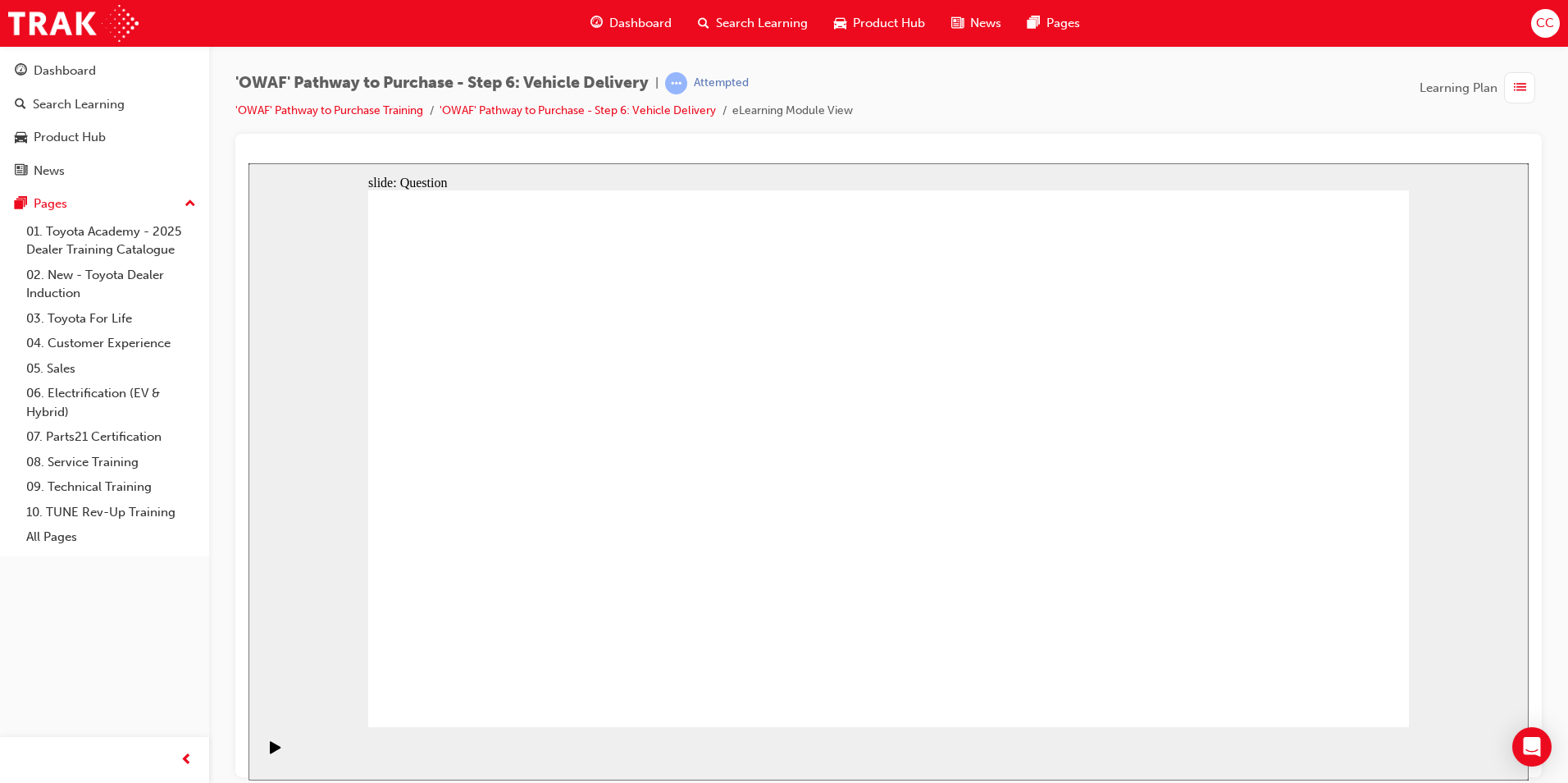
checkbox input "true"
drag, startPoint x: 1236, startPoint y: 441, endPoint x: 543, endPoint y: 403, distance: 694.0
drag, startPoint x: 1183, startPoint y: 457, endPoint x: 469, endPoint y: 432, distance: 714.4
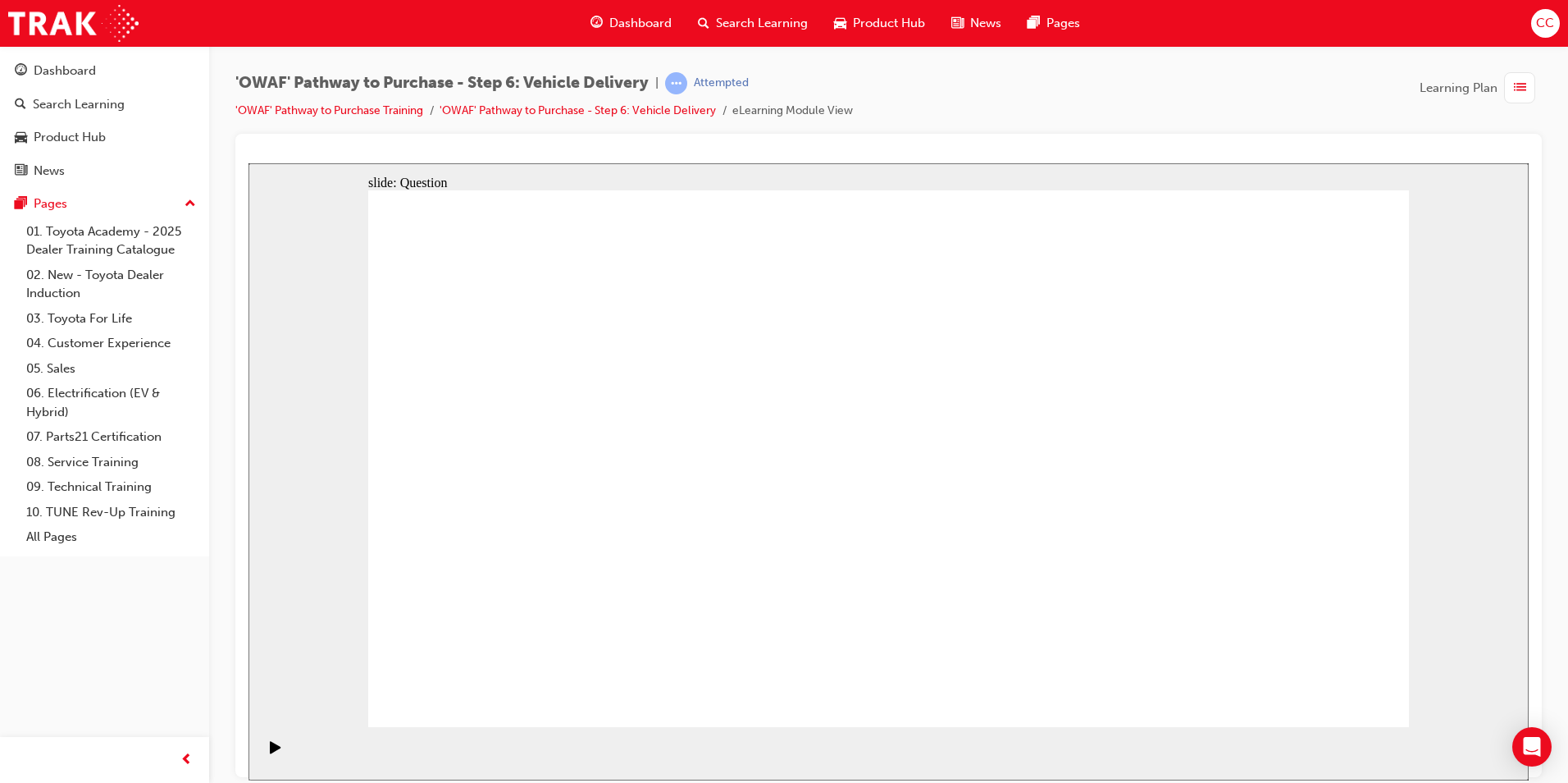
drag, startPoint x: 1252, startPoint y: 471, endPoint x: 958, endPoint y: 516, distance: 297.4
drag, startPoint x: 1202, startPoint y: 478, endPoint x: 501, endPoint y: 479, distance: 701.0
drag, startPoint x: 1208, startPoint y: 480, endPoint x: 552, endPoint y: 478, distance: 656.0
drag, startPoint x: 1217, startPoint y: 491, endPoint x: 934, endPoint y: 502, distance: 283.2
drag, startPoint x: 1249, startPoint y: 479, endPoint x: 579, endPoint y: 490, distance: 670.1
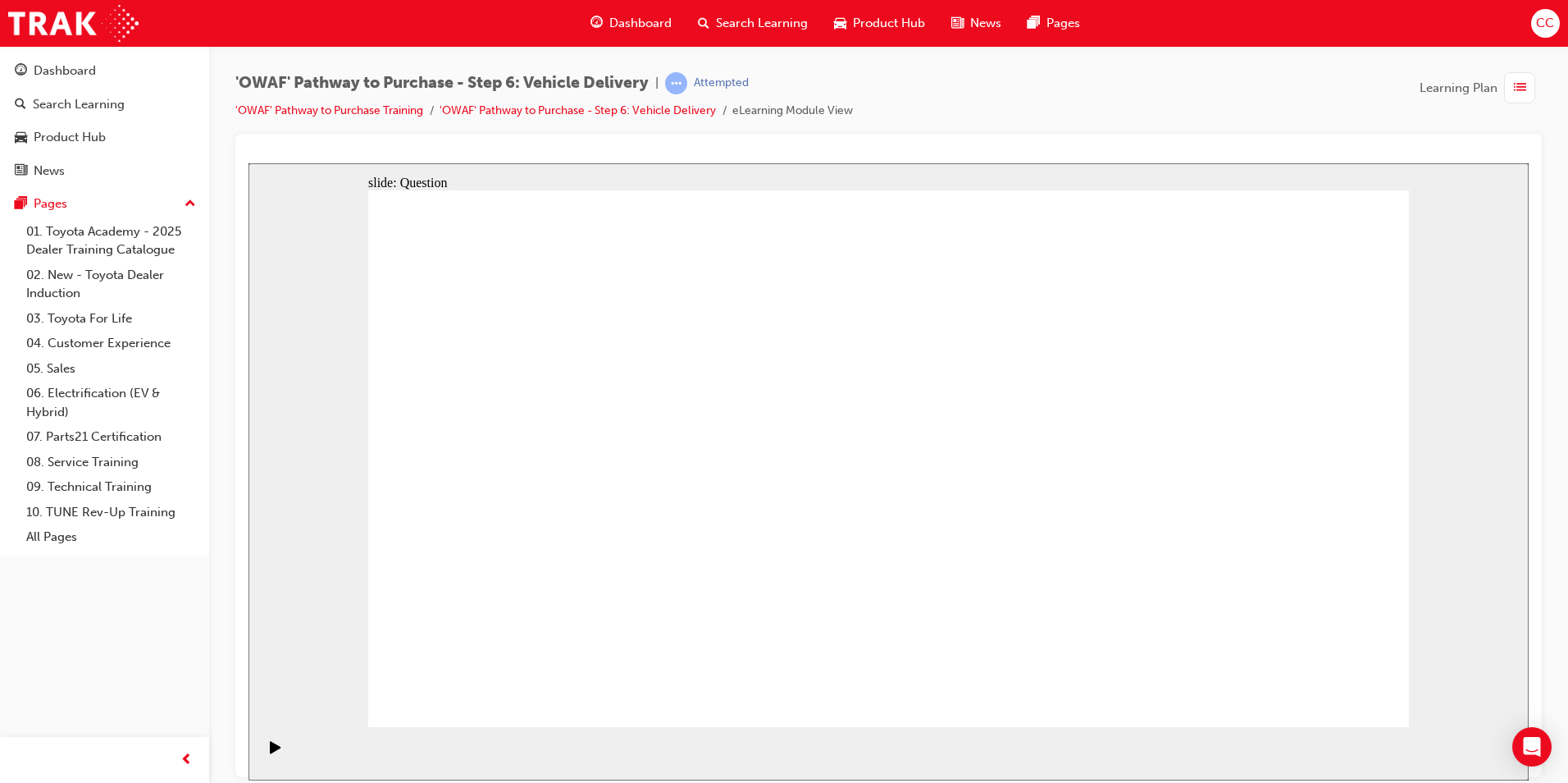
drag, startPoint x: 1224, startPoint y: 487, endPoint x: 539, endPoint y: 492, distance: 685.0
radio input "true"
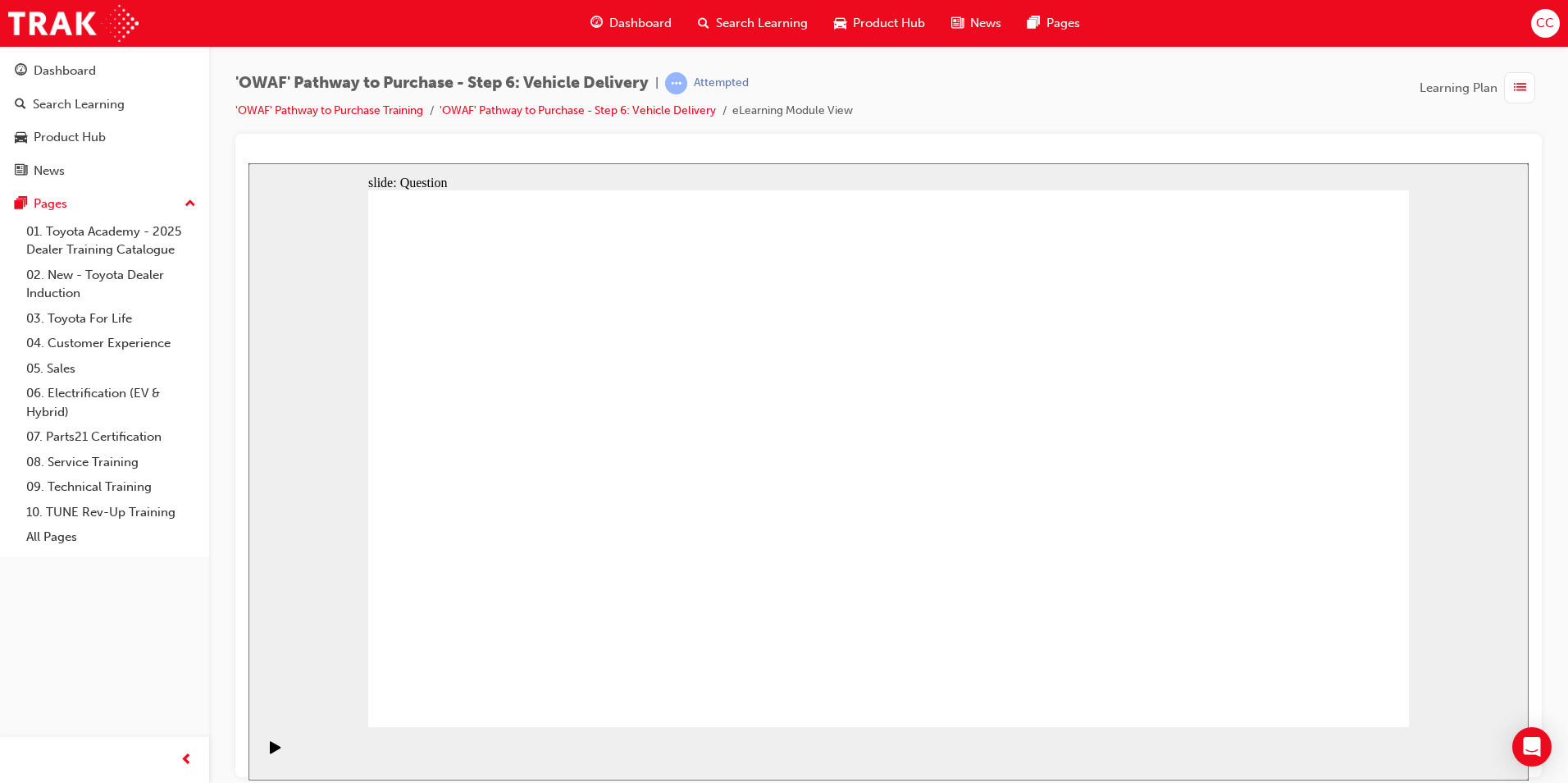
click at [643, 23] on span "Dashboard" at bounding box center [640, 23] width 62 height 19
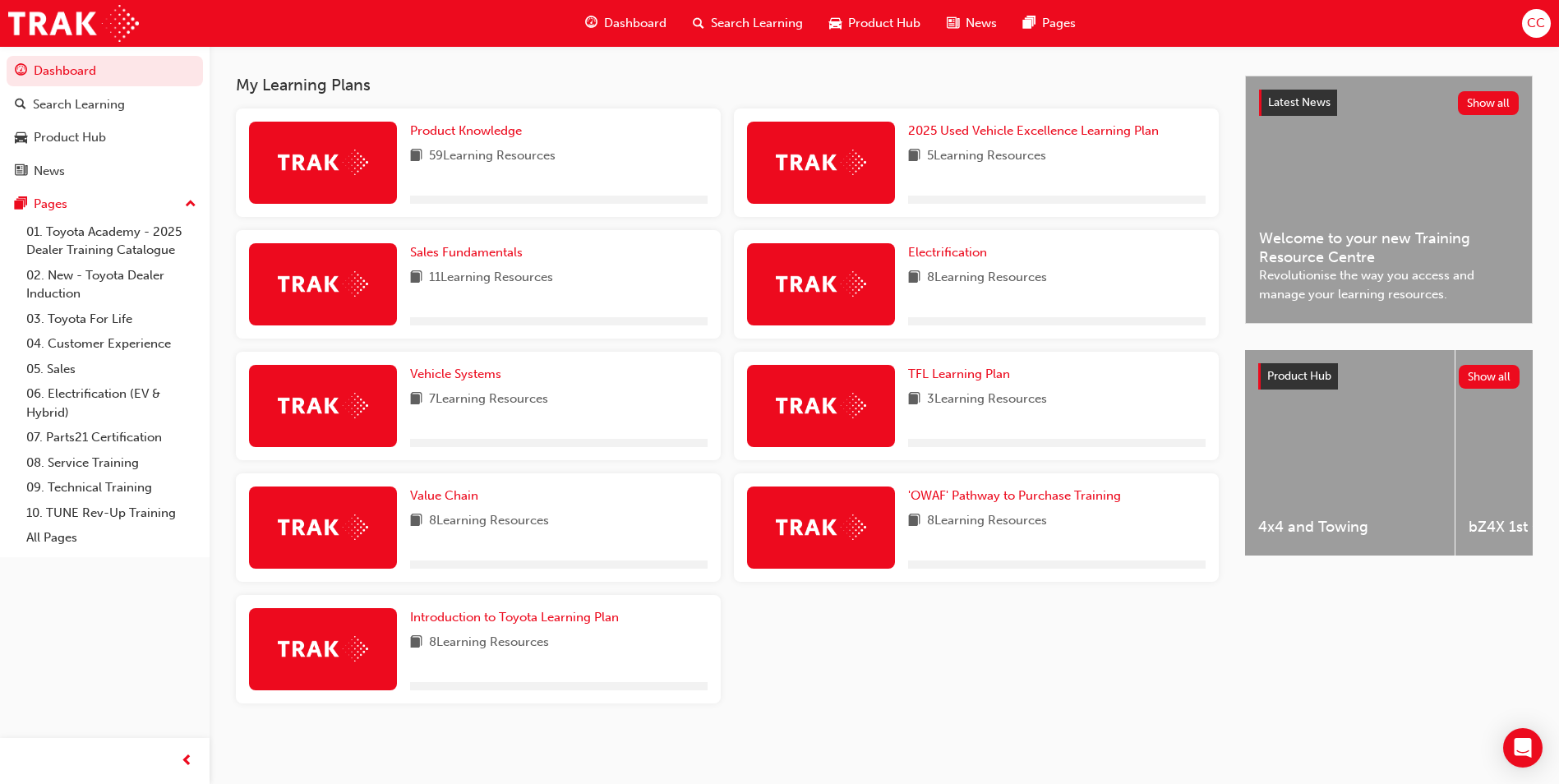
scroll to position [349, 0]
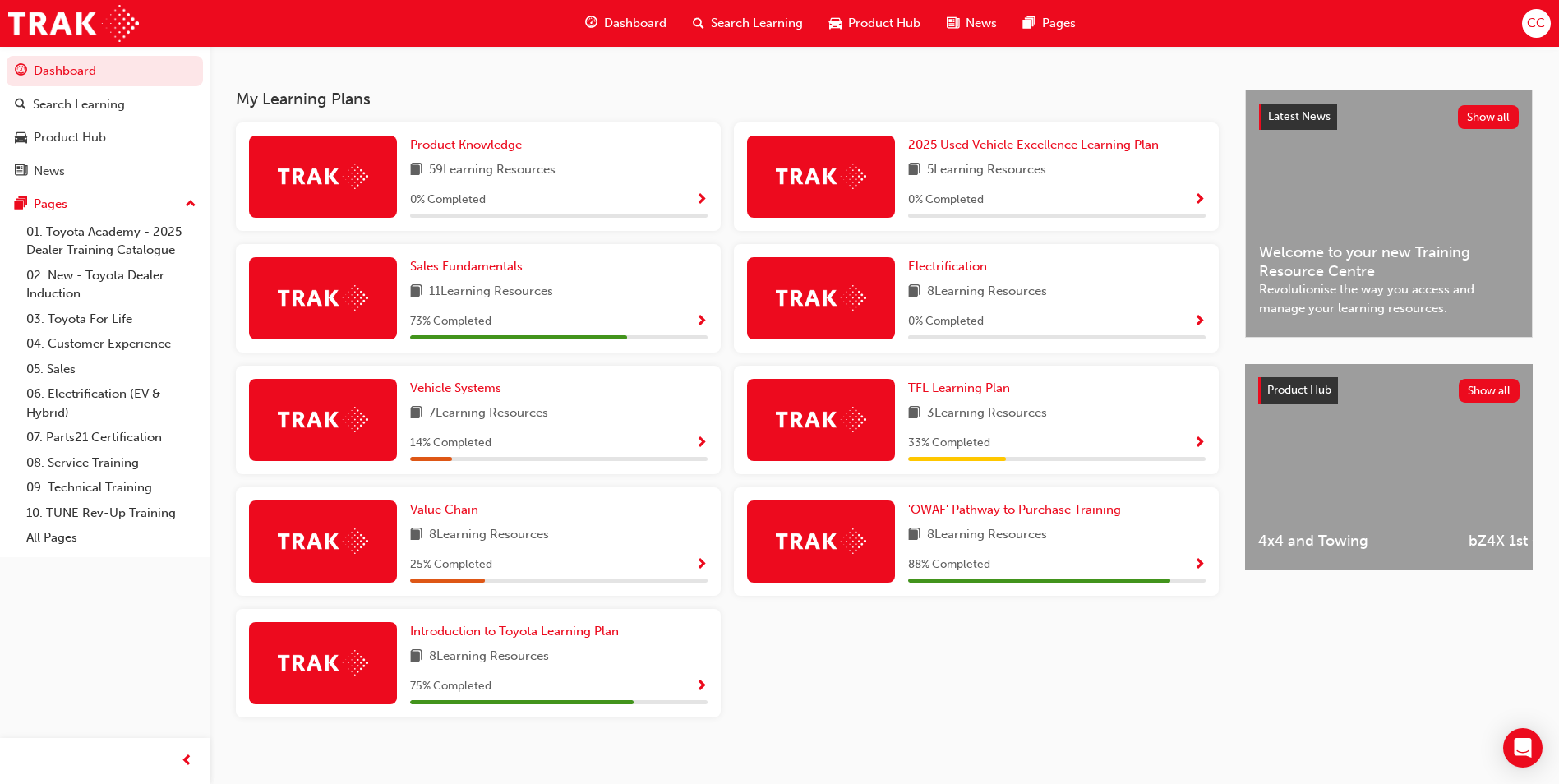
scroll to position [349, 0]
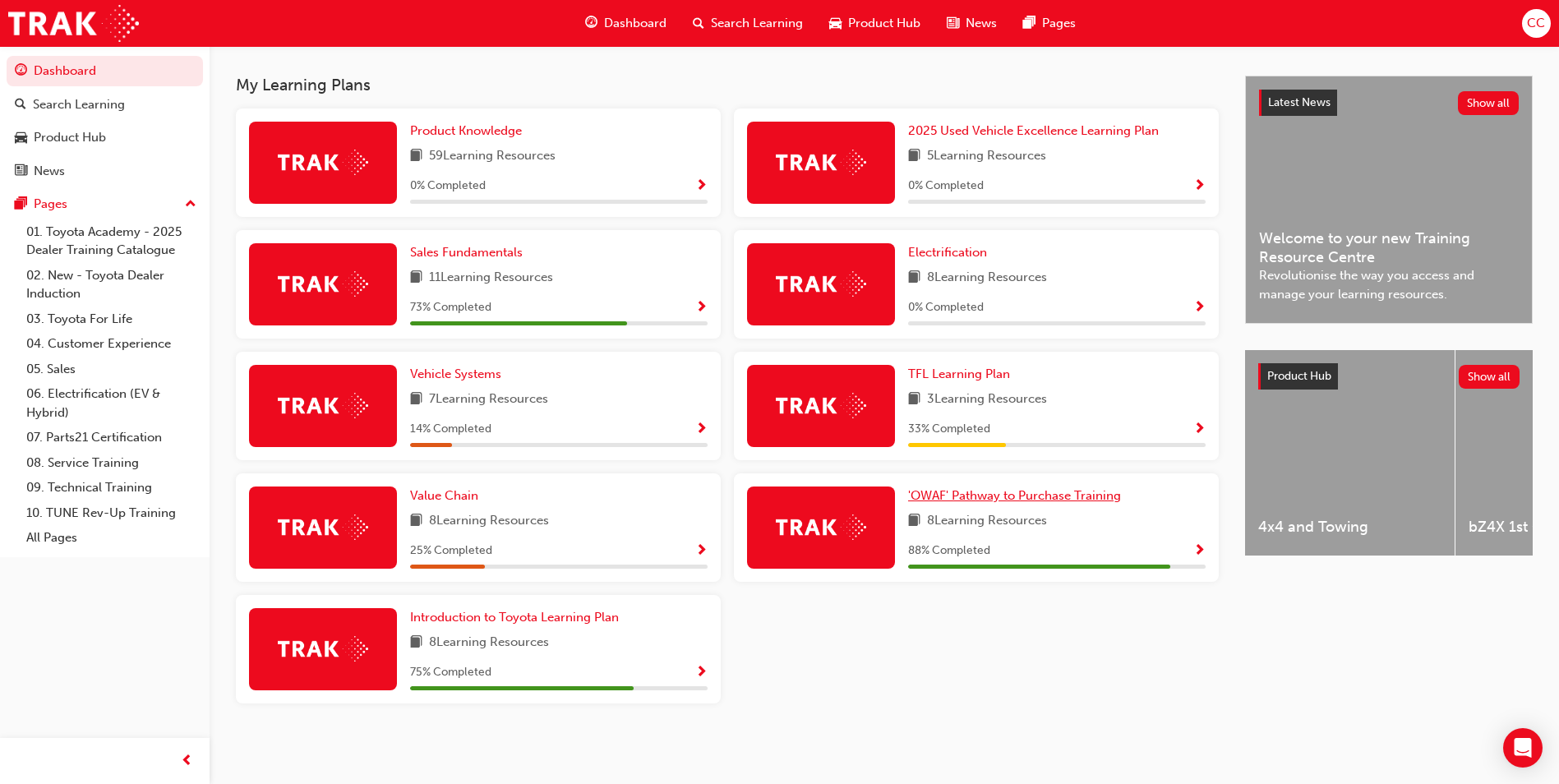
click at [991, 492] on span "'OWAF' Pathway to Purchase Training" at bounding box center [1014, 495] width 213 height 15
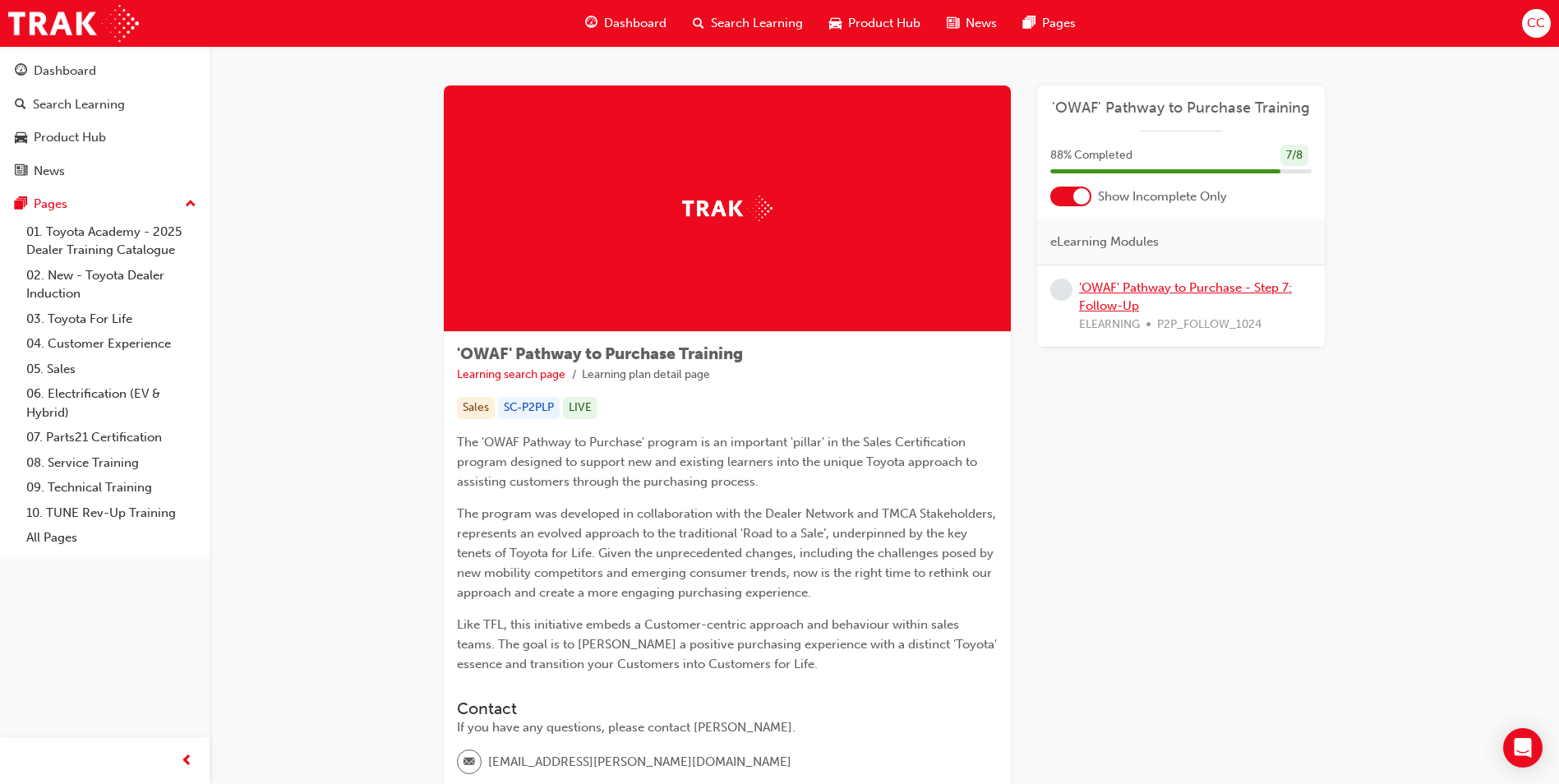
click at [1180, 286] on link "'OWAF' Pathway to Purchase - Step 7: Follow-Up" at bounding box center [1186, 297] width 213 height 34
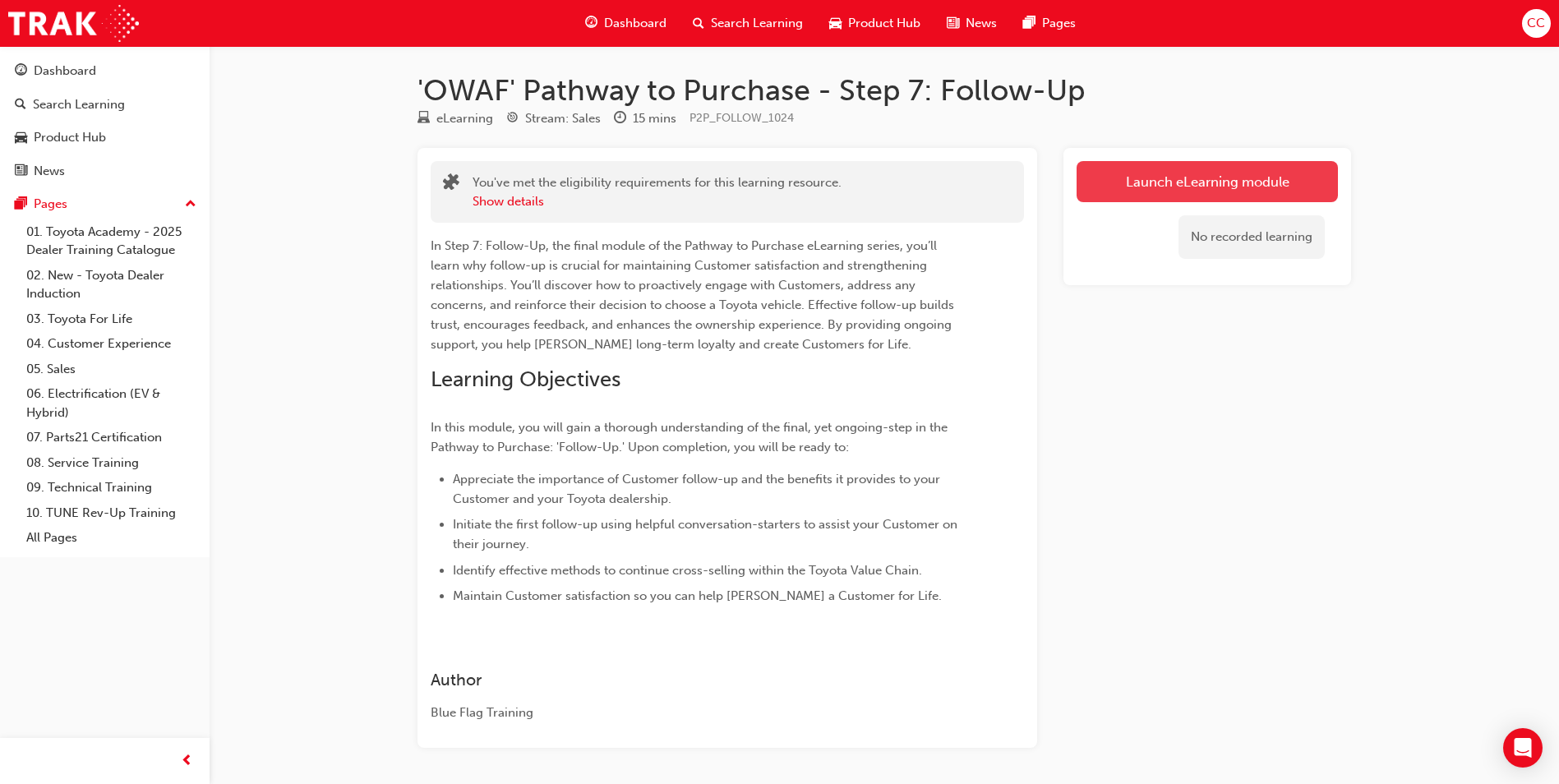
click at [1149, 179] on link "Launch eLearning module" at bounding box center [1207, 181] width 261 height 41
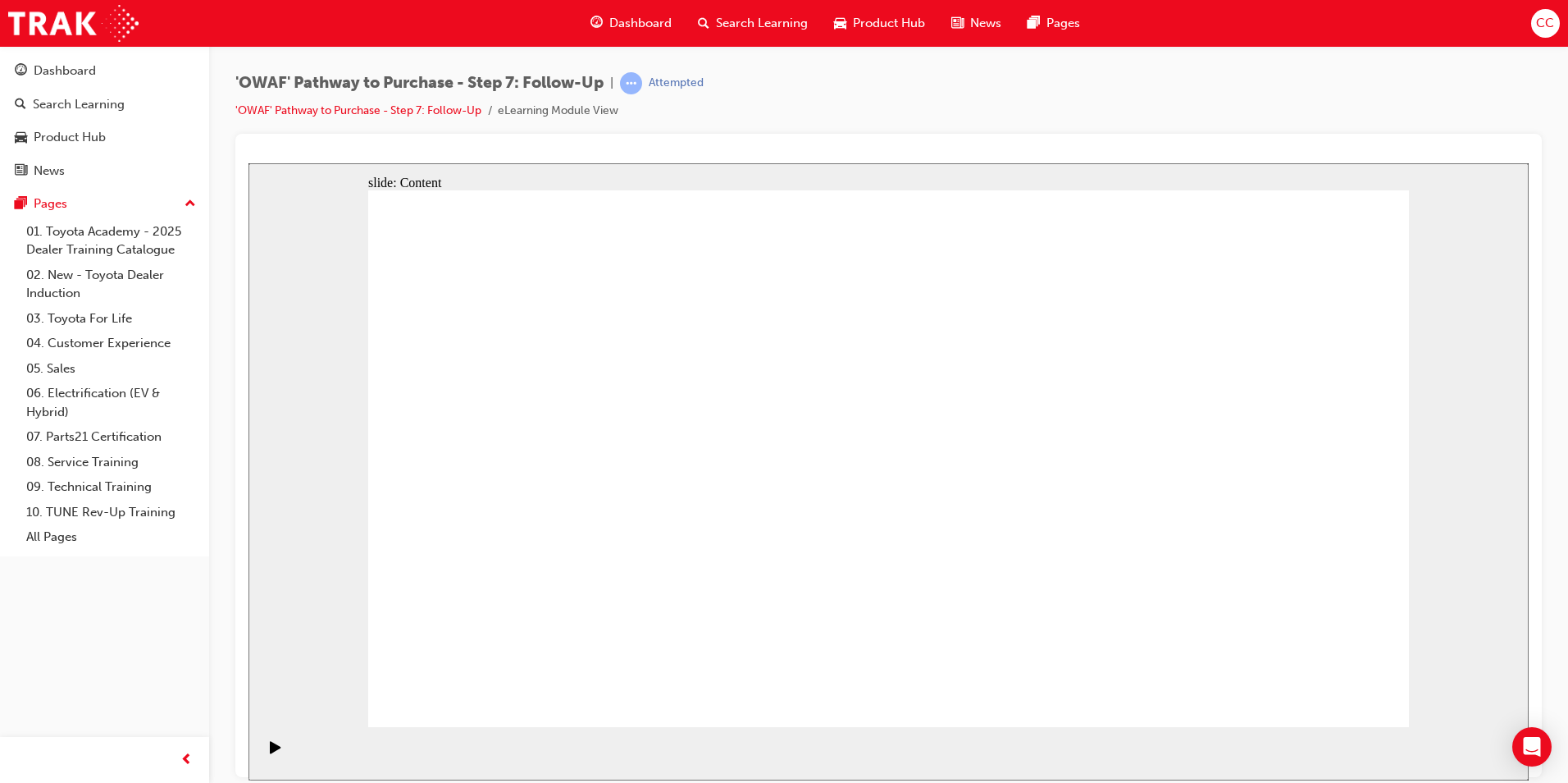
drag, startPoint x: 948, startPoint y: 320, endPoint x: 941, endPoint y: 344, distance: 25.0
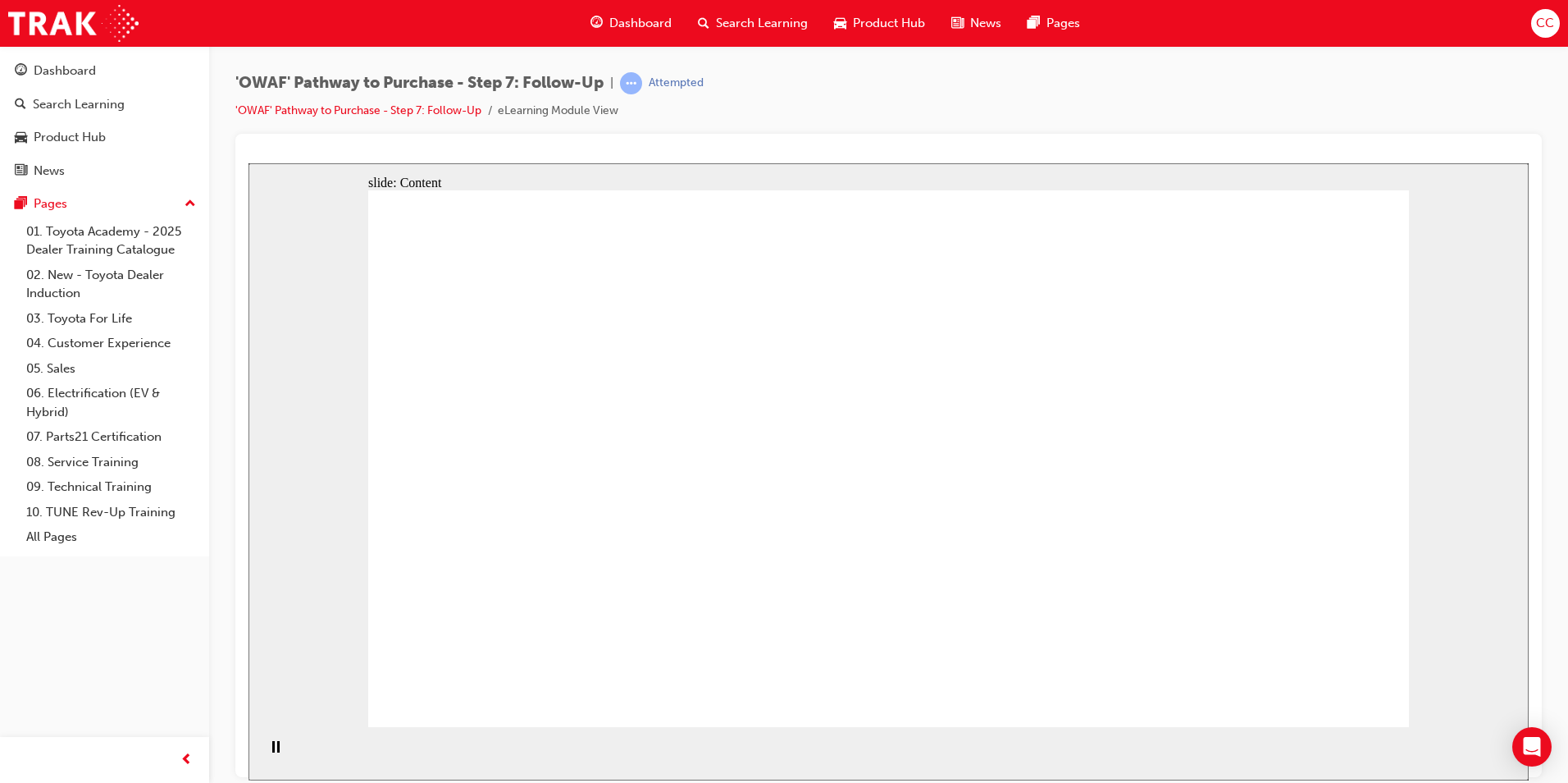
drag, startPoint x: 956, startPoint y: 376, endPoint x: 943, endPoint y: 402, distance: 29.1
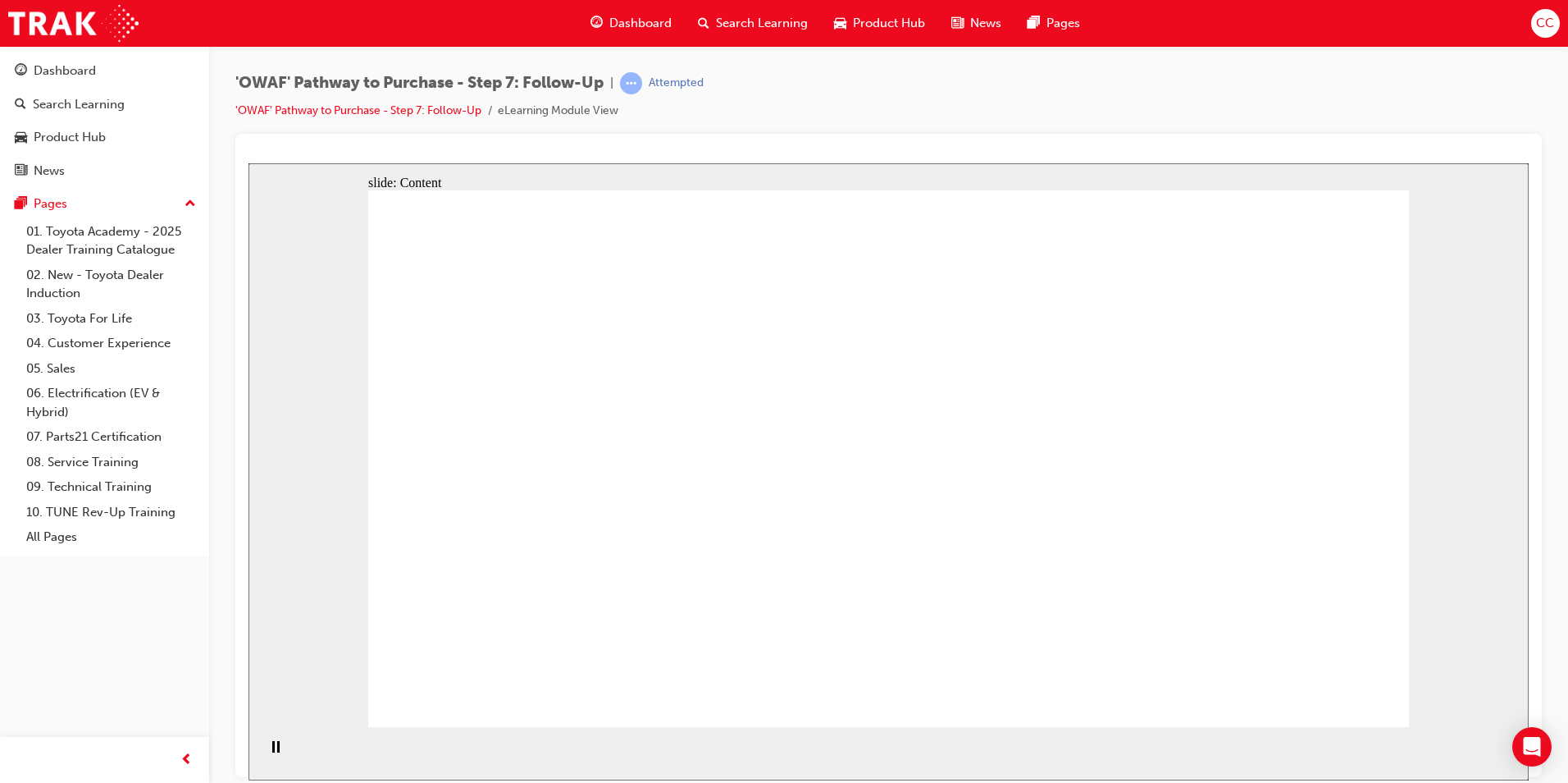
drag, startPoint x: 901, startPoint y: 264, endPoint x: 909, endPoint y: 276, distance: 14.4
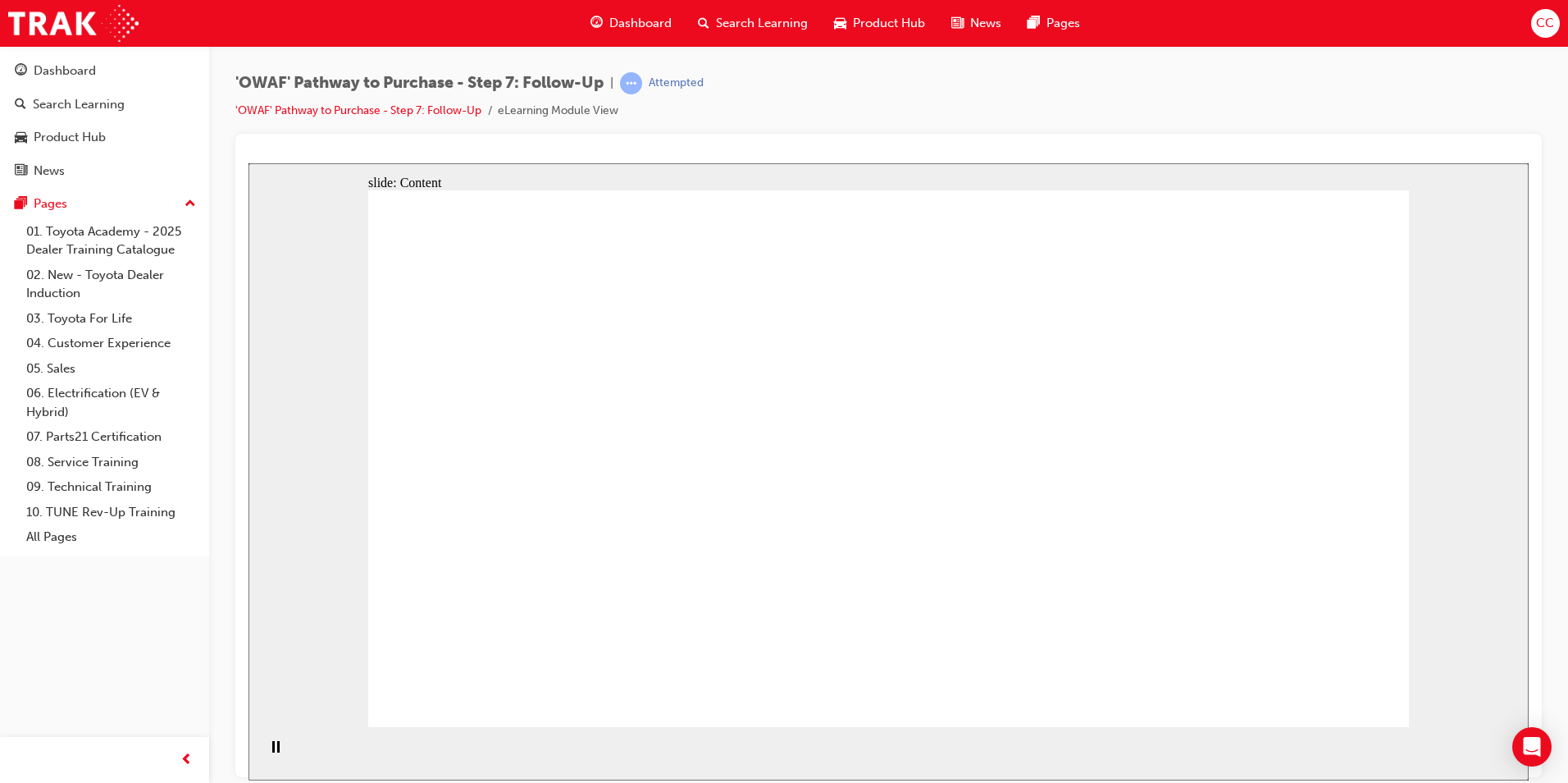
drag, startPoint x: 851, startPoint y: 376, endPoint x: 866, endPoint y: 384, distance: 17.0
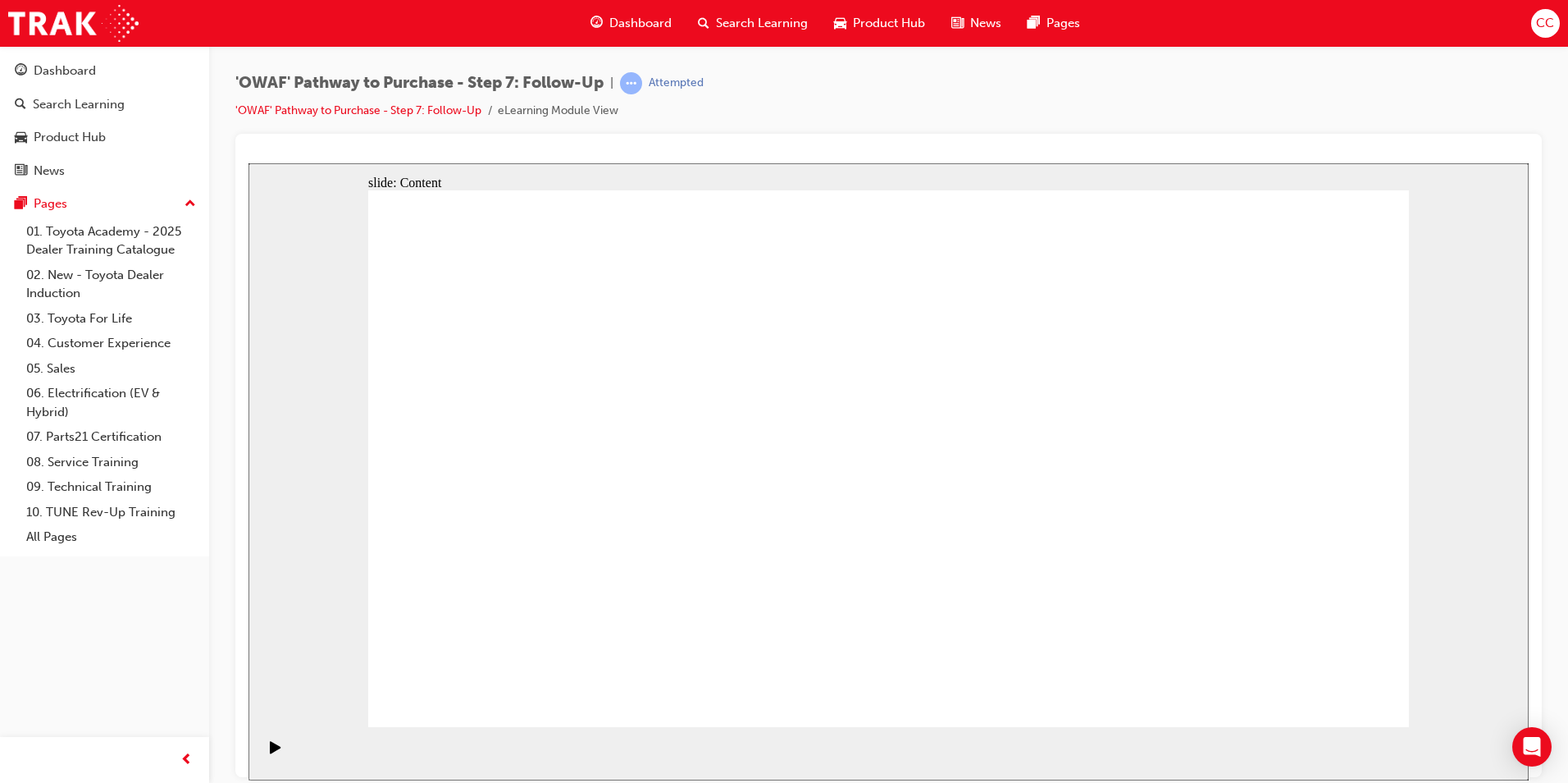
click at [272, 752] on icon "Play (Ctrl+Alt+P)" at bounding box center [275, 746] width 11 height 12
click at [273, 751] on icon "Pause (Ctrl+Alt+P)" at bounding box center [276, 746] width 7 height 12
click at [270, 748] on icon "Play (Ctrl+Alt+P)" at bounding box center [275, 746] width 11 height 12
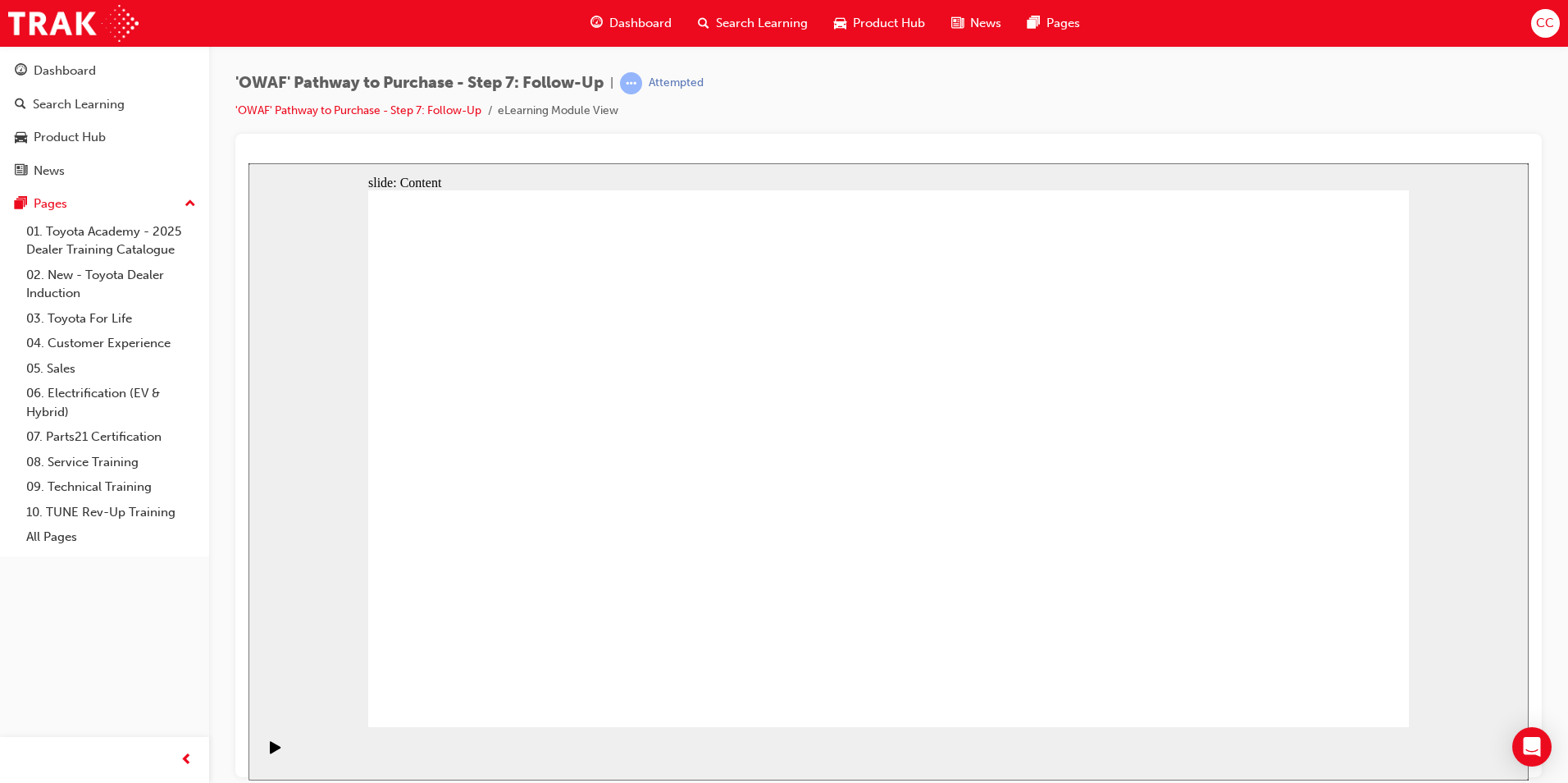
radio input "true"
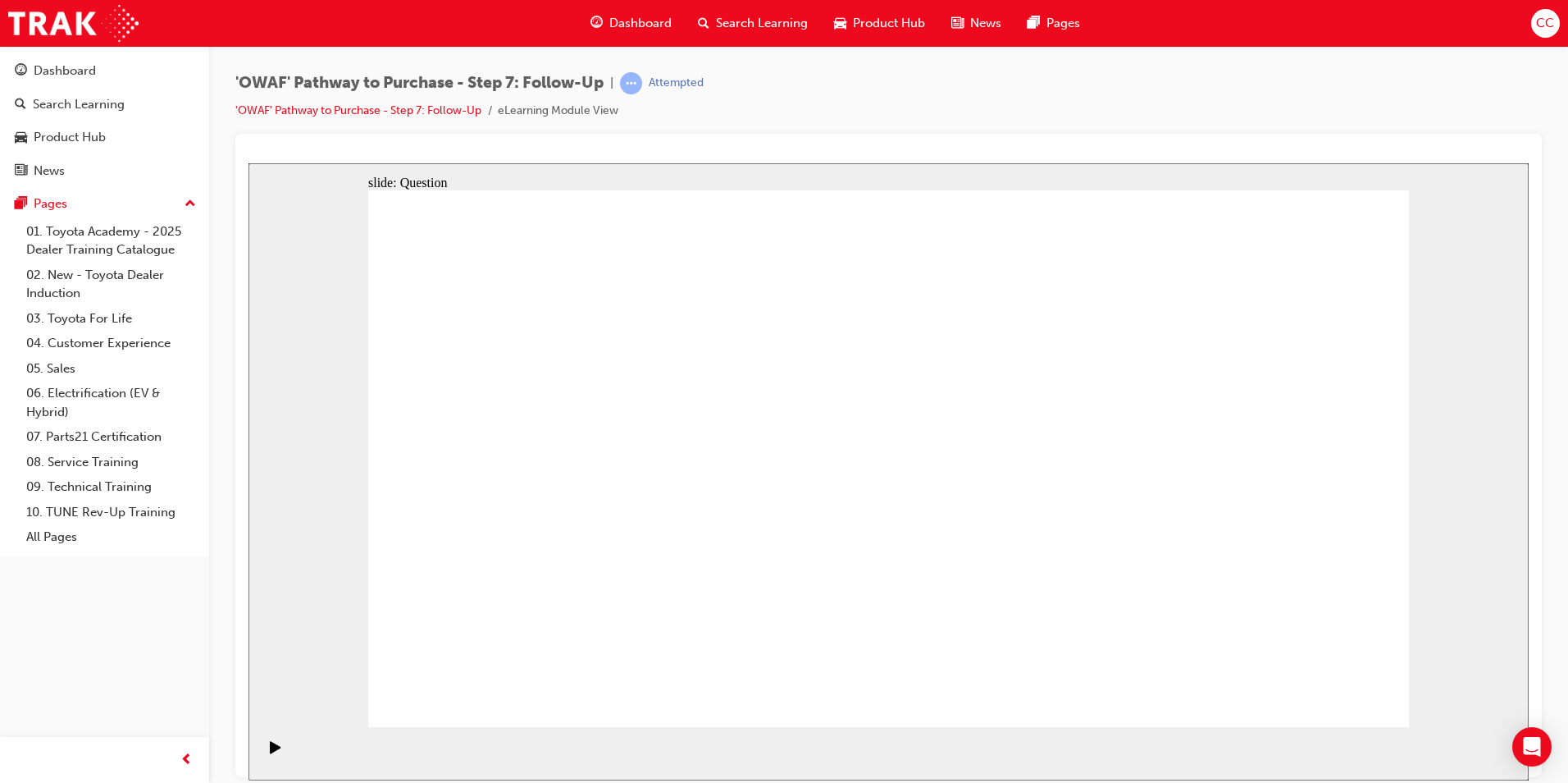
drag, startPoint x: 741, startPoint y: 598, endPoint x: 908, endPoint y: 421, distance: 243.3
drag, startPoint x: 933, startPoint y: 652, endPoint x: 686, endPoint y: 416, distance: 341.6
drag, startPoint x: 1036, startPoint y: 604, endPoint x: 673, endPoint y: 508, distance: 375.5
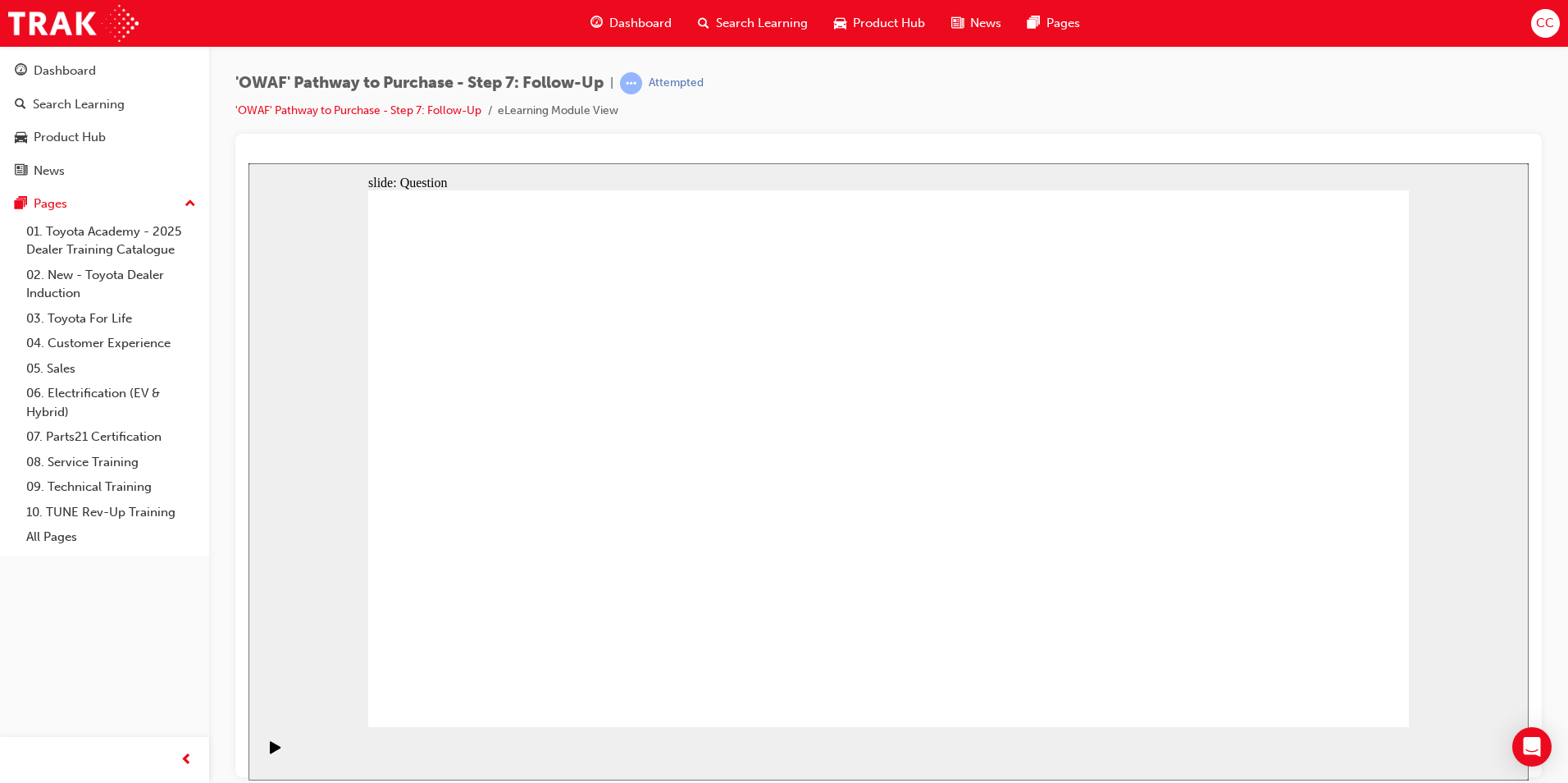
radio input "true"
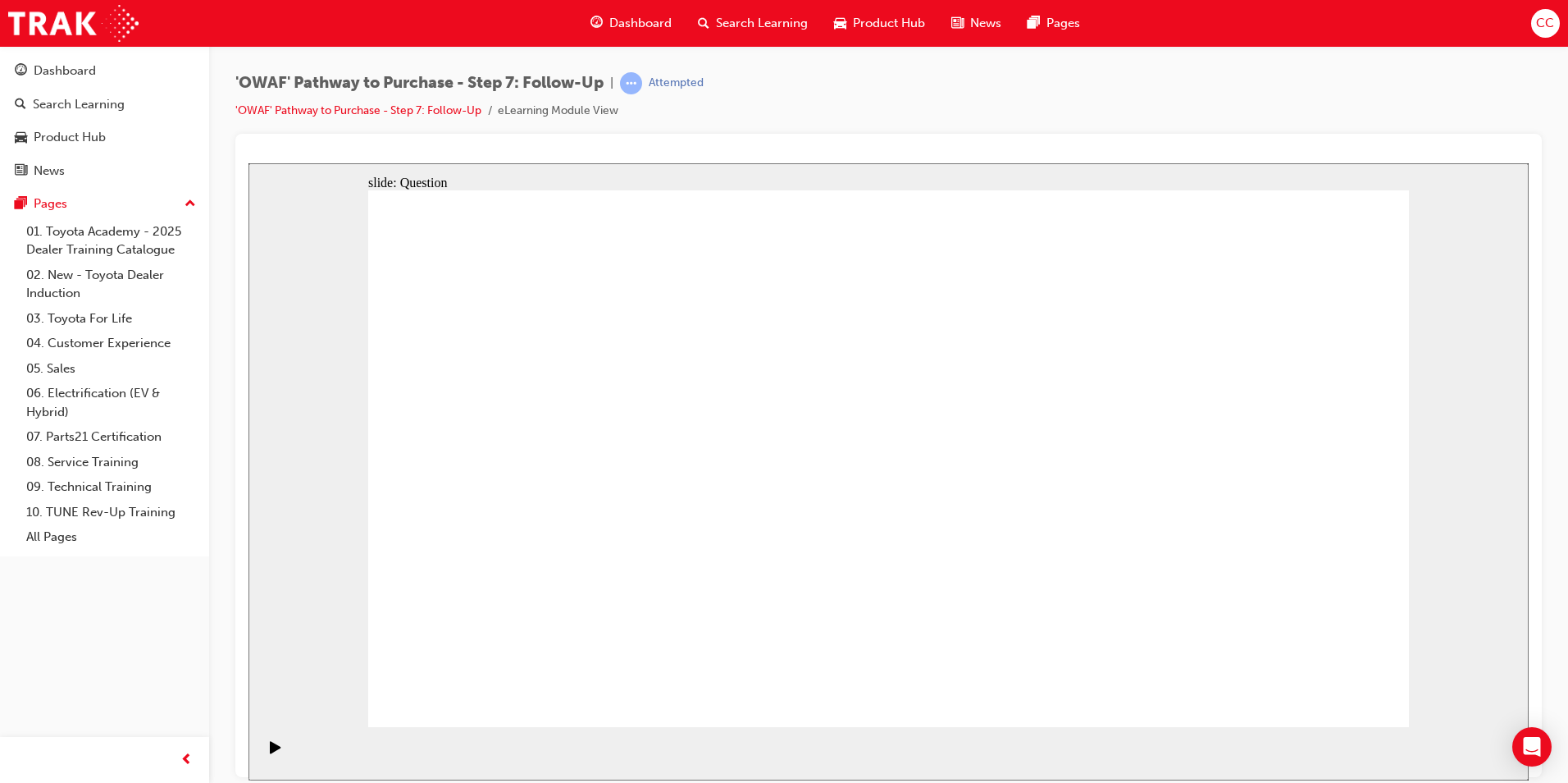
radio input "true"
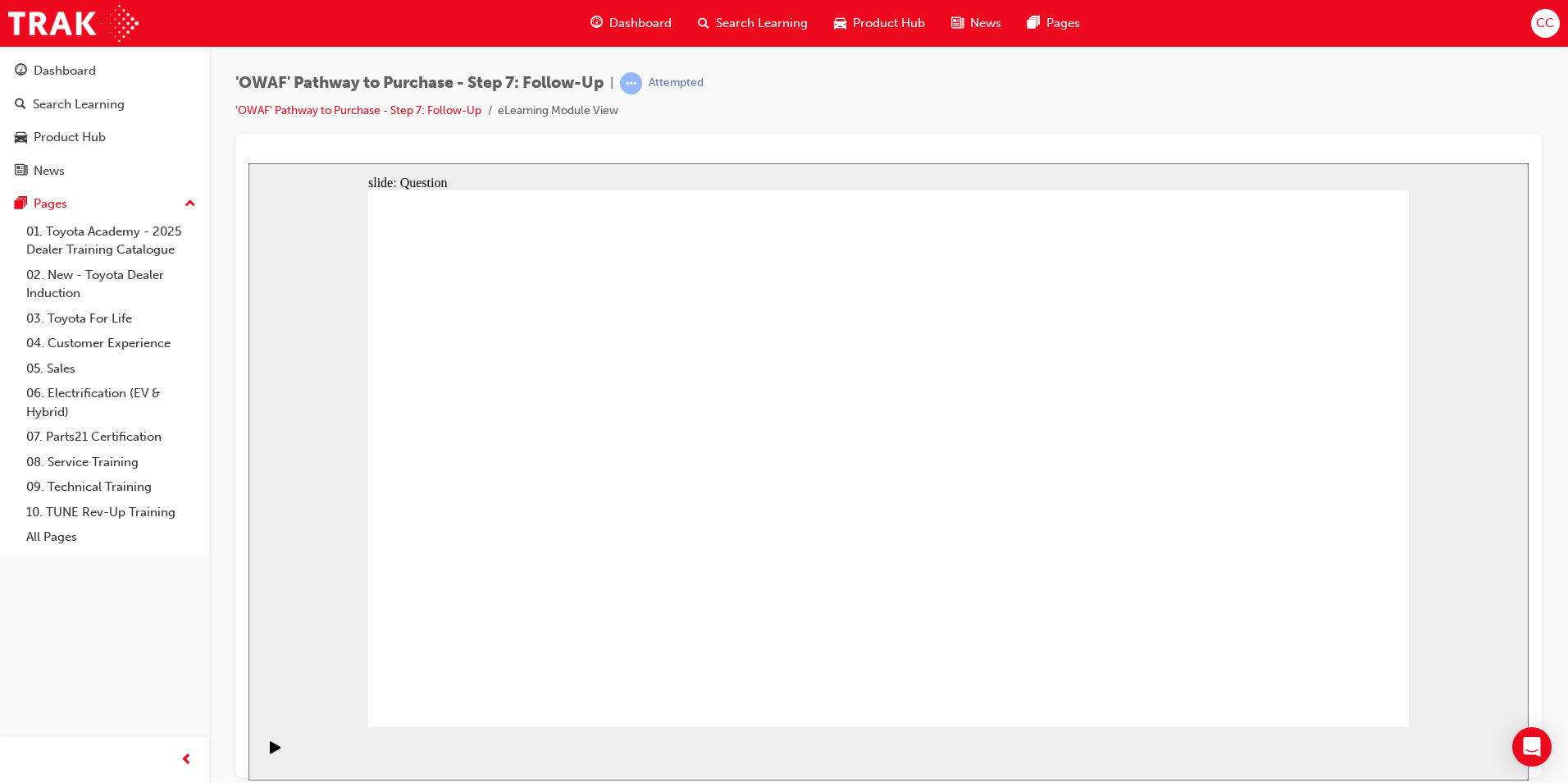
radio input "true"
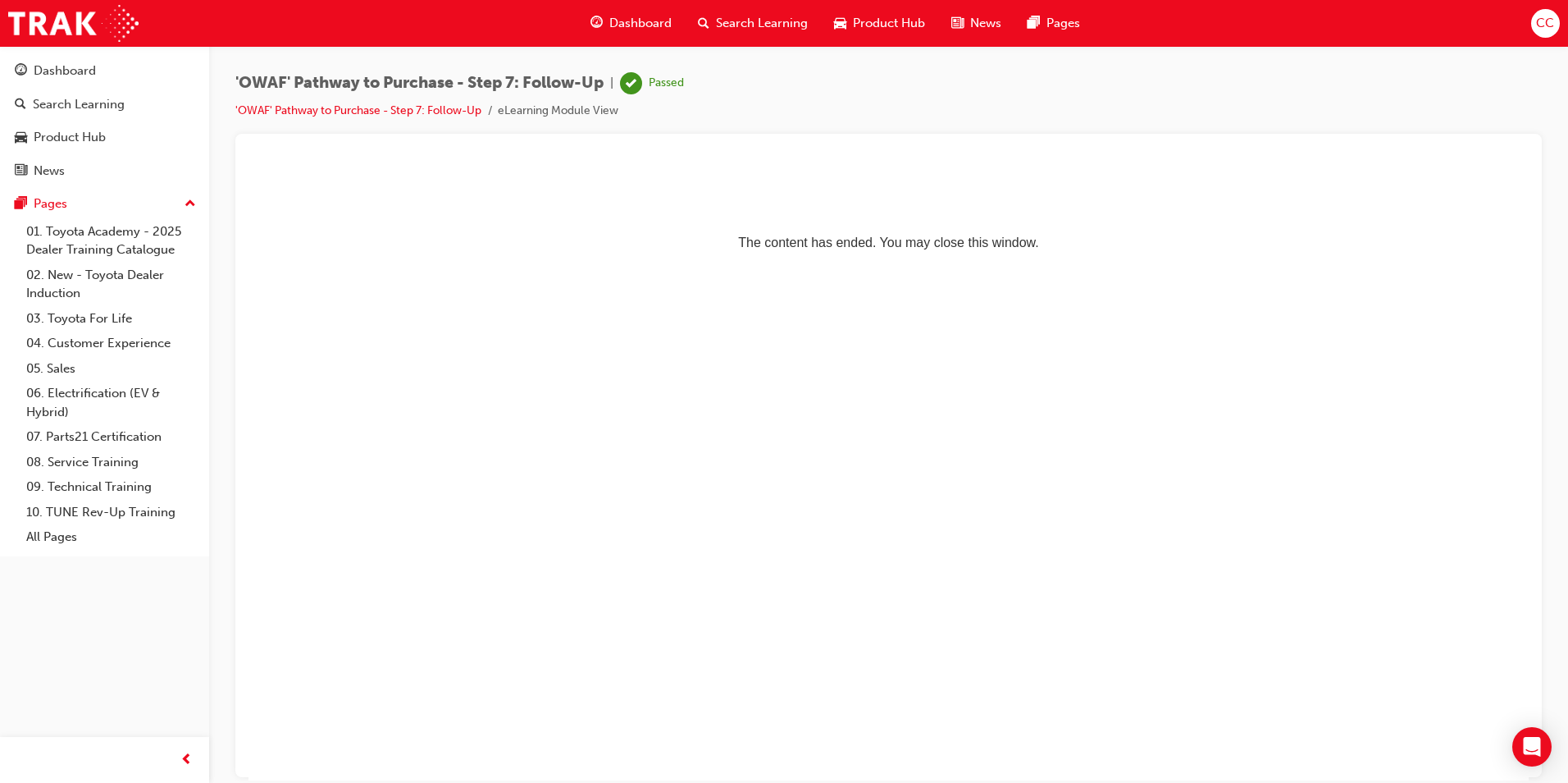
click at [638, 22] on span "Dashboard" at bounding box center [640, 23] width 62 height 19
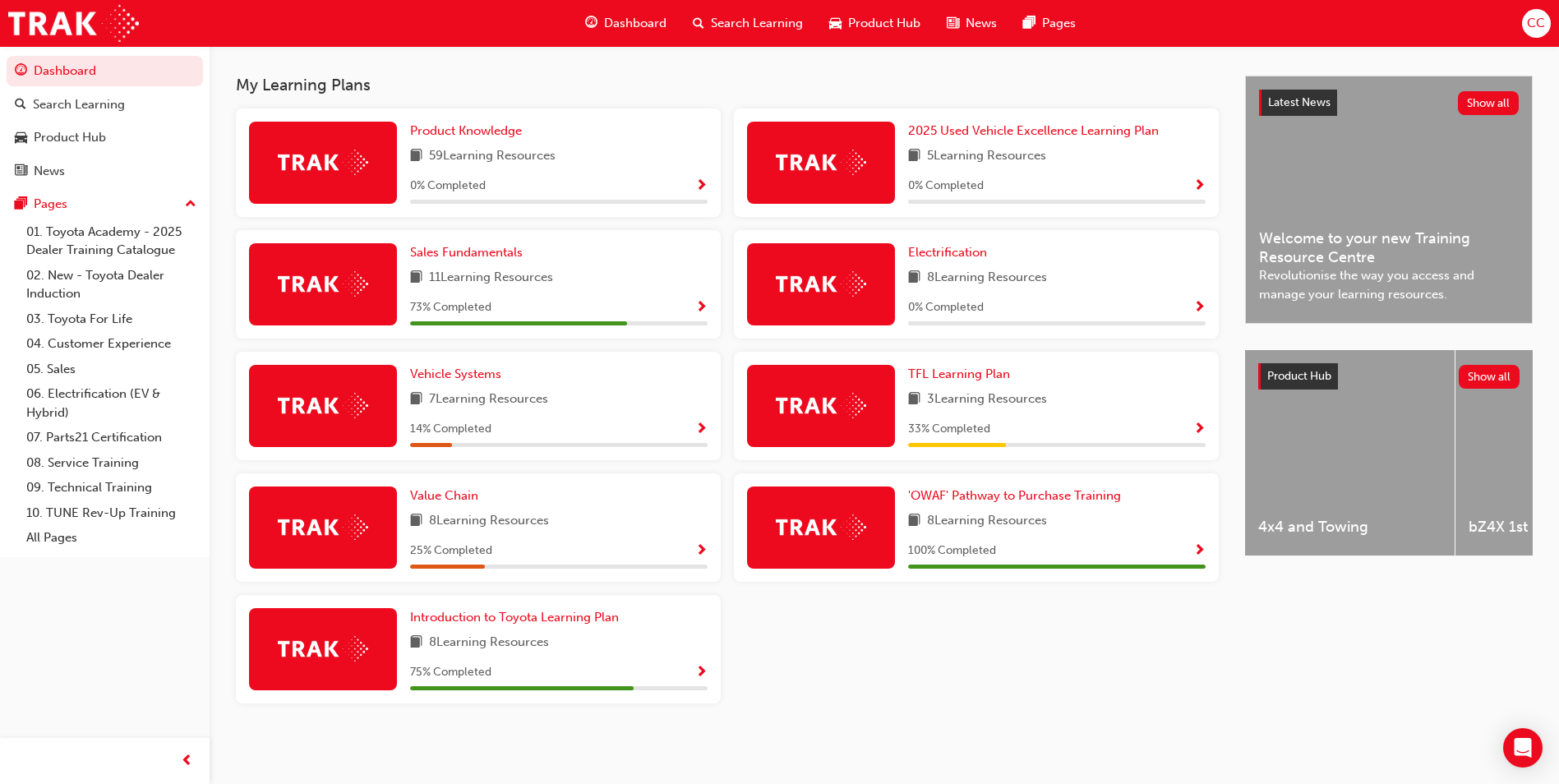
scroll to position [267, 0]
